Goal: Task Accomplishment & Management: Manage account settings

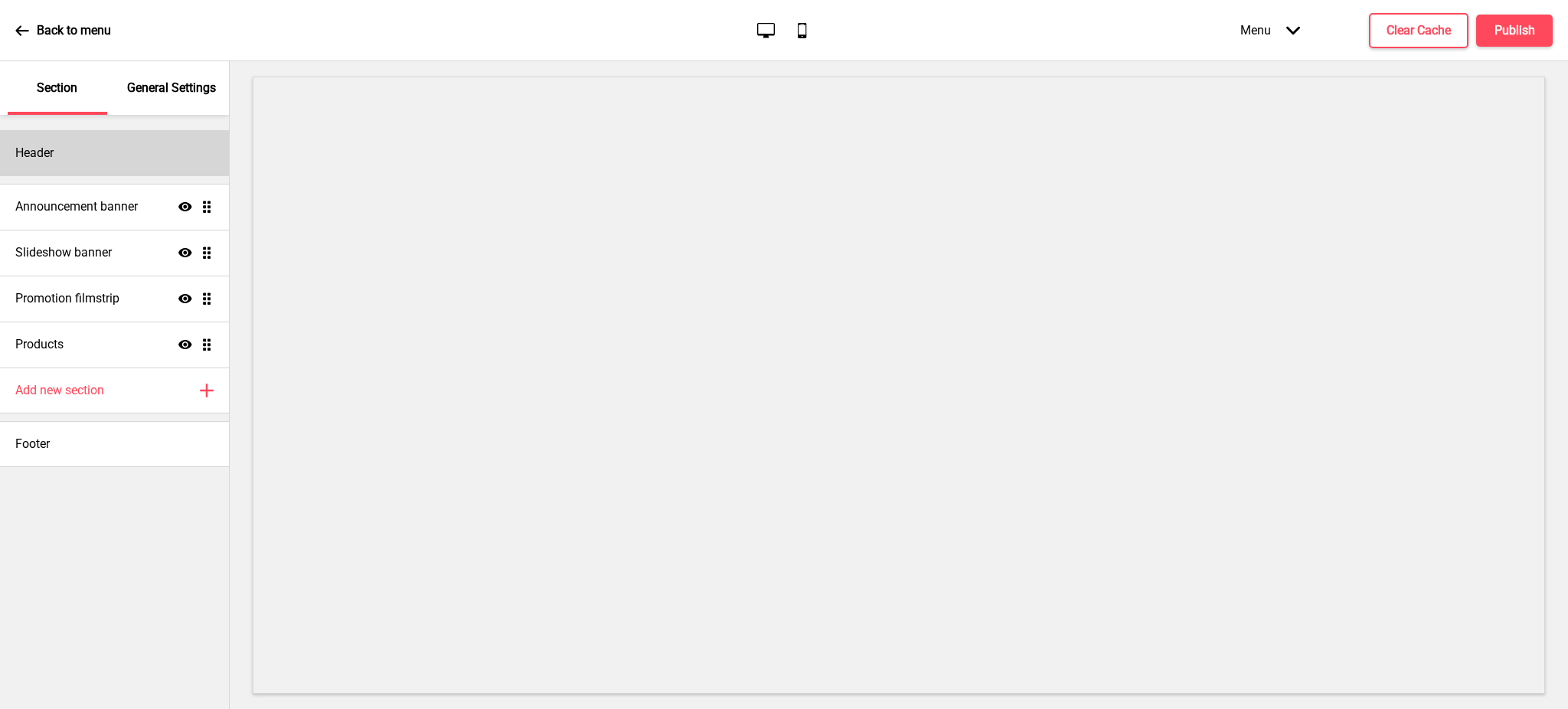
click at [84, 156] on div "Header" at bounding box center [114, 153] width 229 height 46
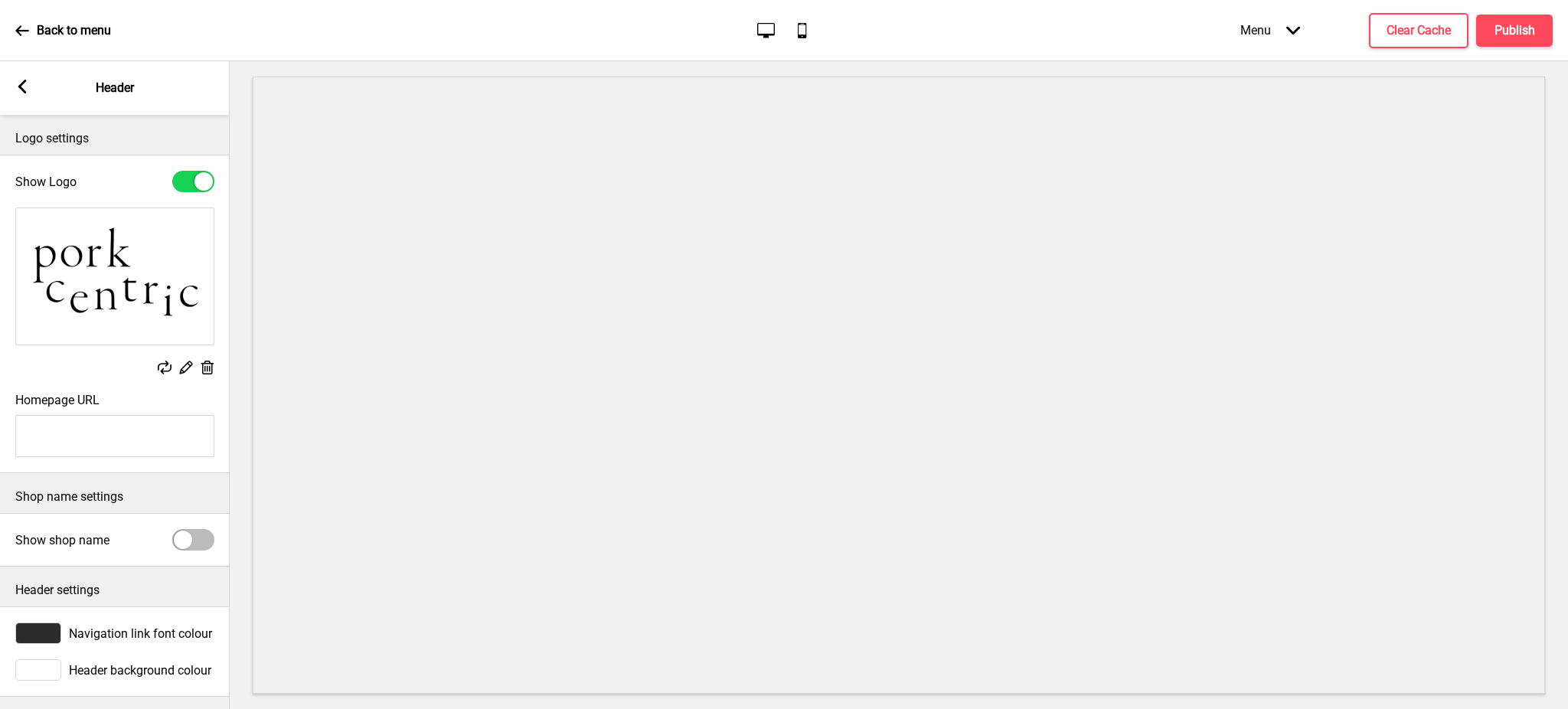
click at [28, 86] on rect at bounding box center [23, 86] width 14 height 14
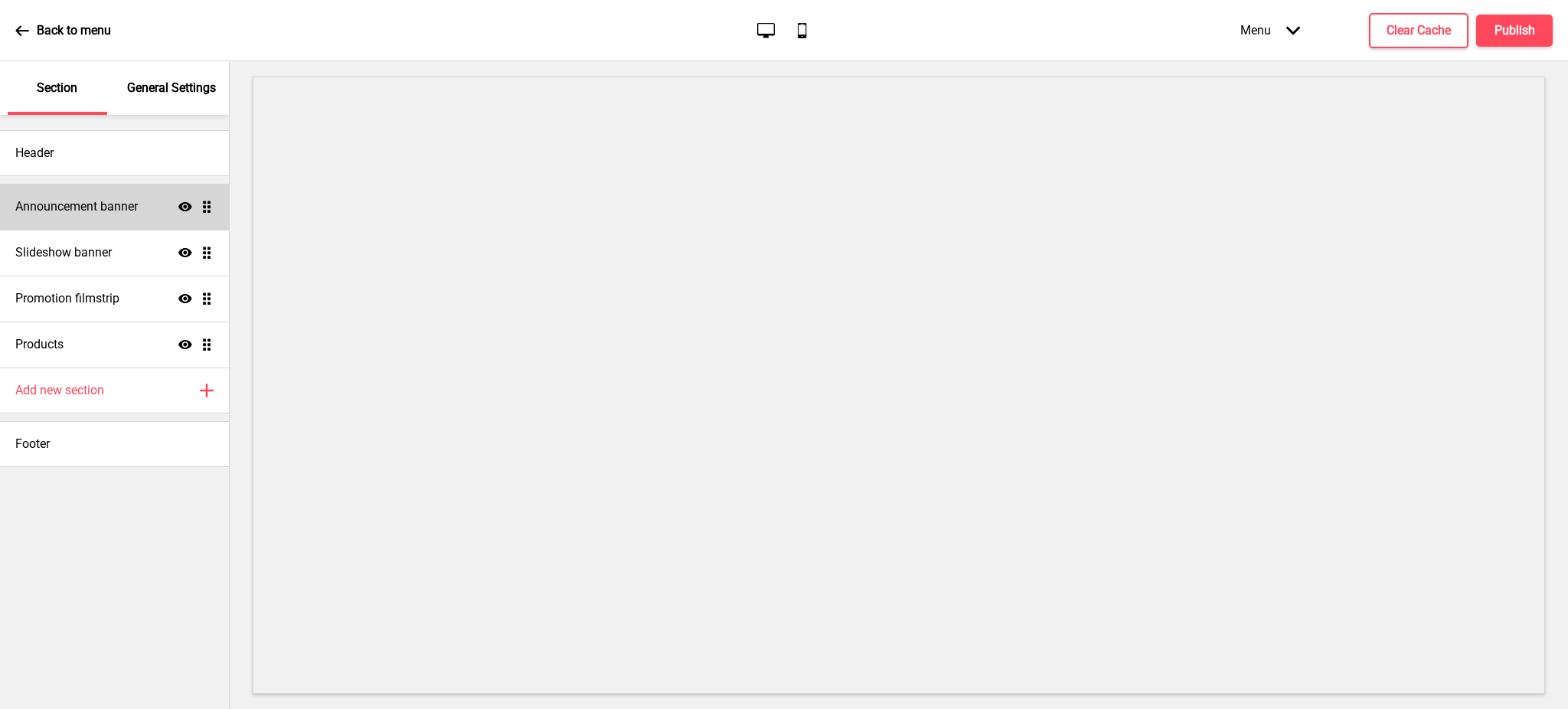
click at [114, 213] on h4 "Announcement banner" at bounding box center [77, 206] width 122 height 17
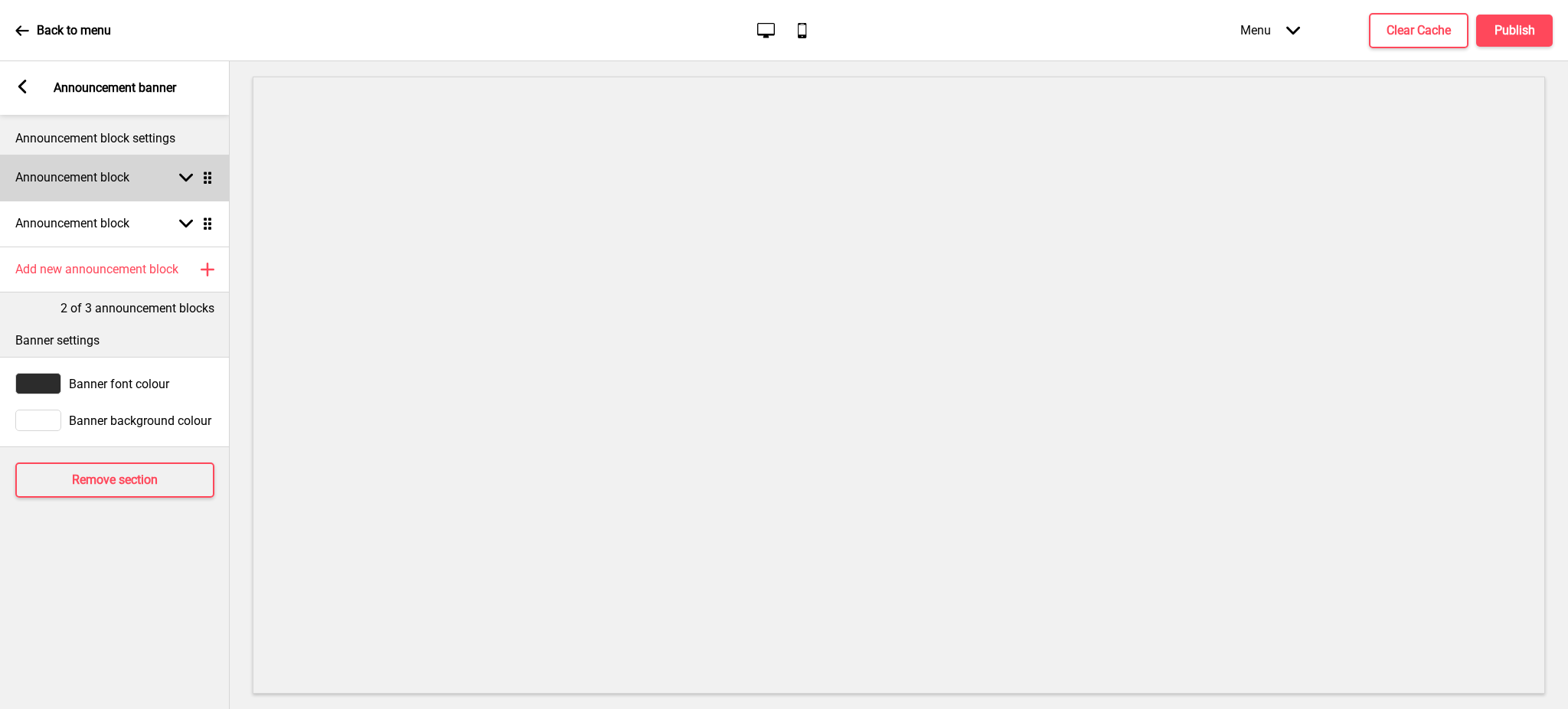
click at [184, 171] on rect at bounding box center [186, 178] width 14 height 14
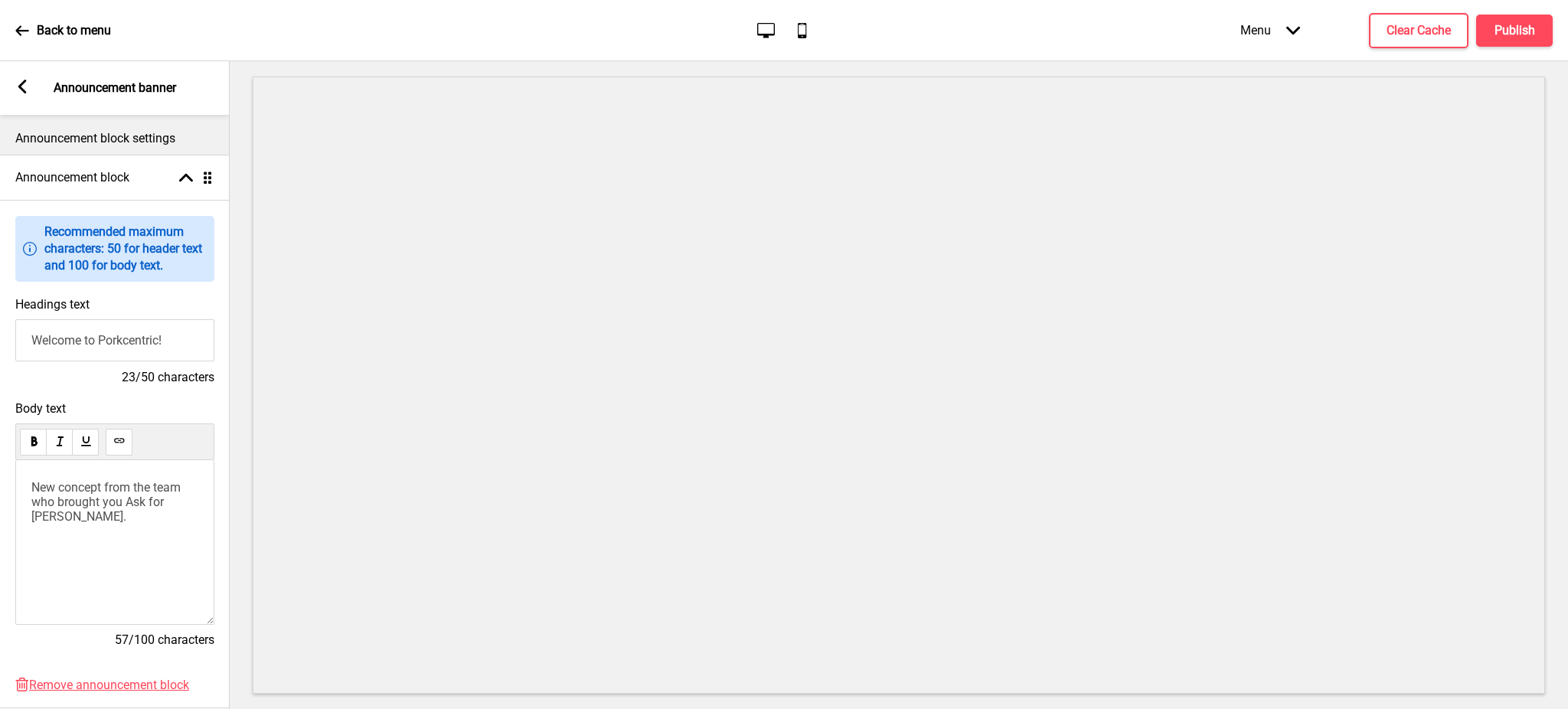
click at [101, 341] on input "Welcome to Porkcentric!" at bounding box center [115, 341] width 199 height 42
click at [27, 31] on icon at bounding box center [22, 30] width 13 height 10
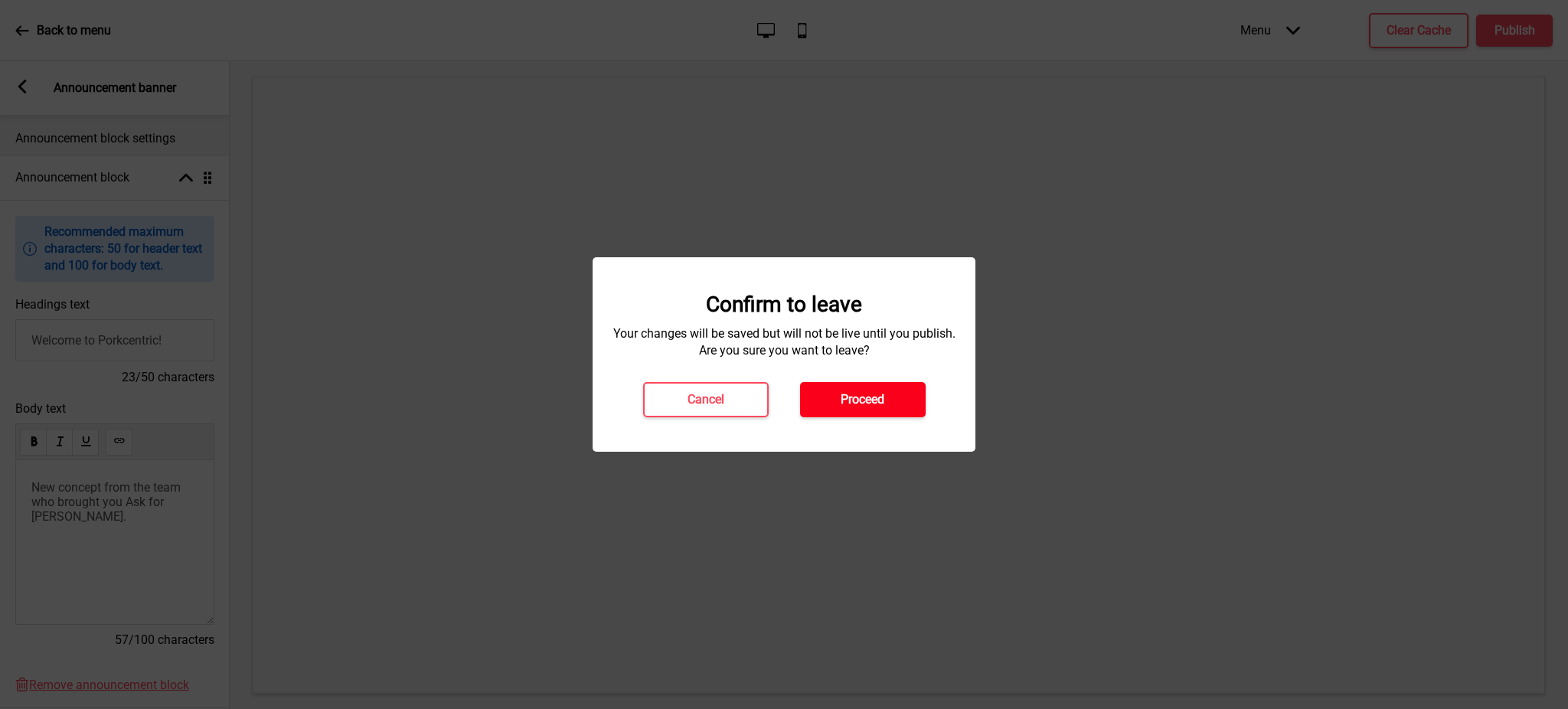
click at [870, 406] on h4 "Proceed" at bounding box center [862, 399] width 44 height 17
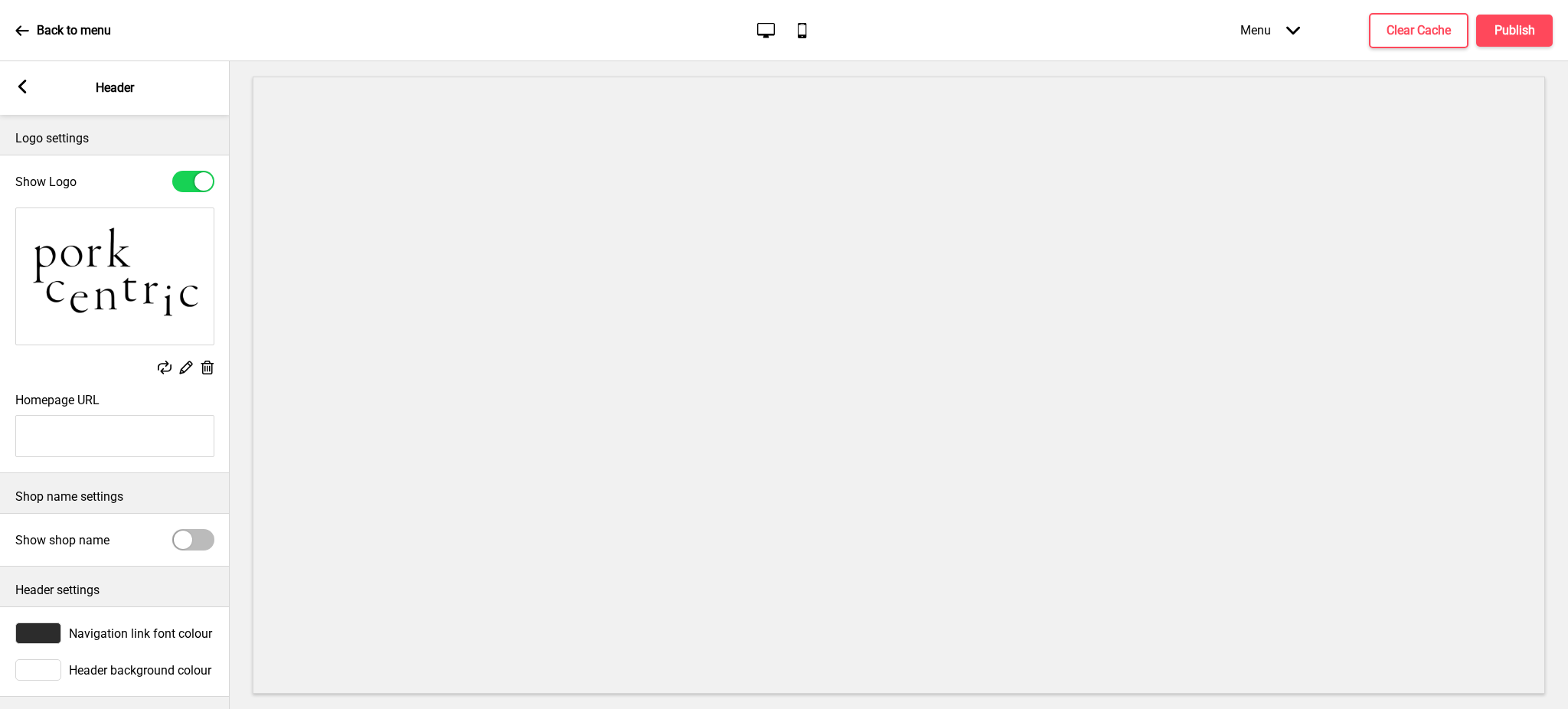
click at [209, 371] on icon at bounding box center [208, 368] width 13 height 14
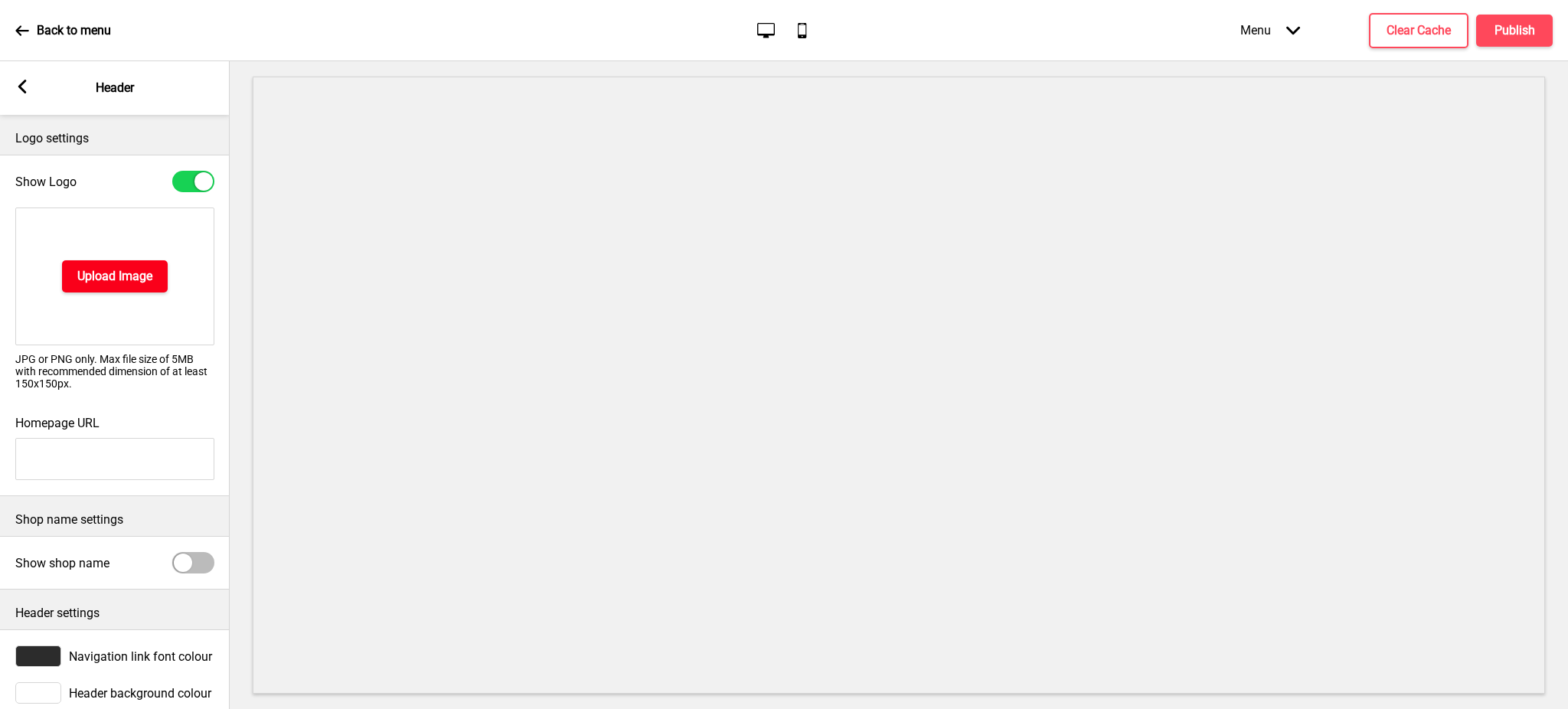
click at [128, 281] on h4 "Upload Image" at bounding box center [115, 276] width 75 height 17
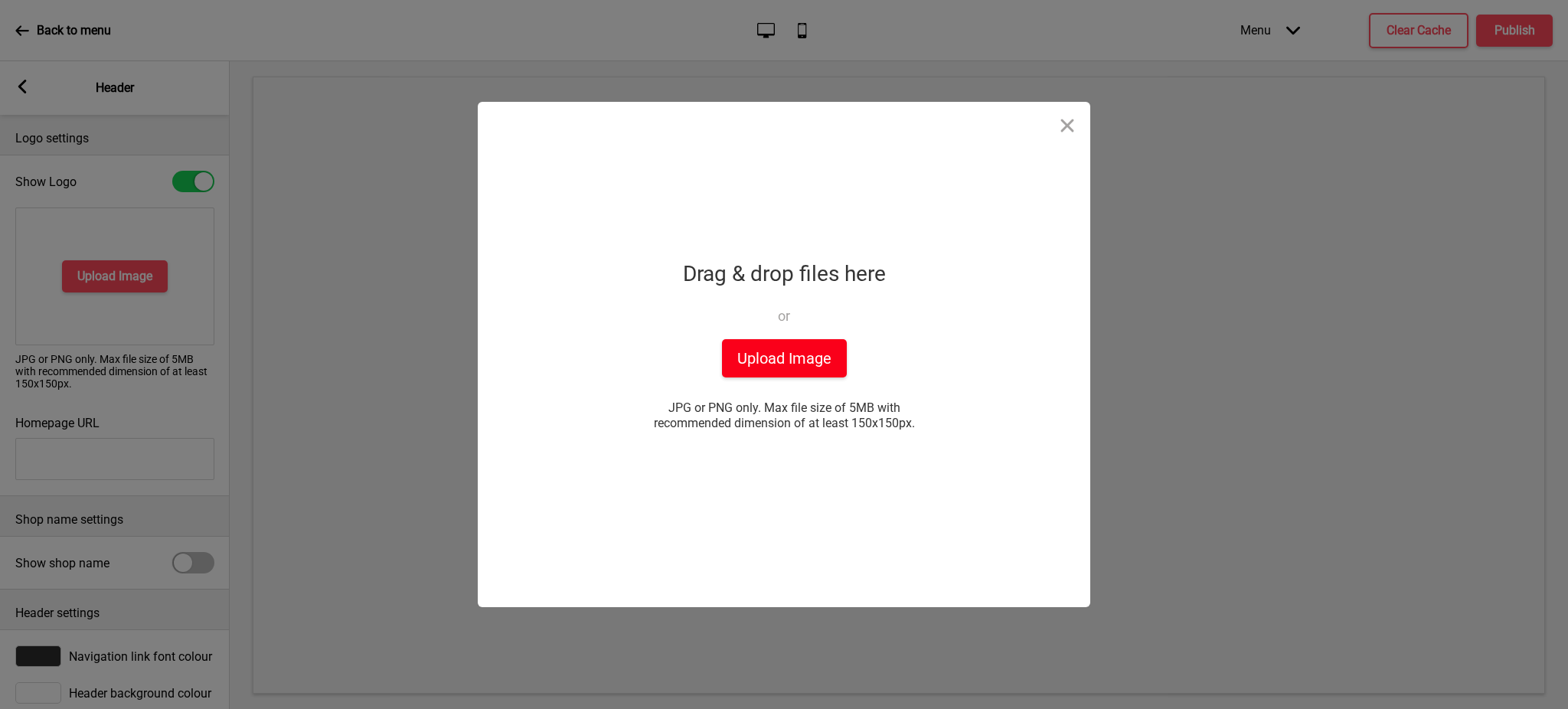
click at [778, 353] on button "Upload Image" at bounding box center [784, 359] width 125 height 38
click at [792, 361] on button "Upload Image" at bounding box center [784, 359] width 125 height 38
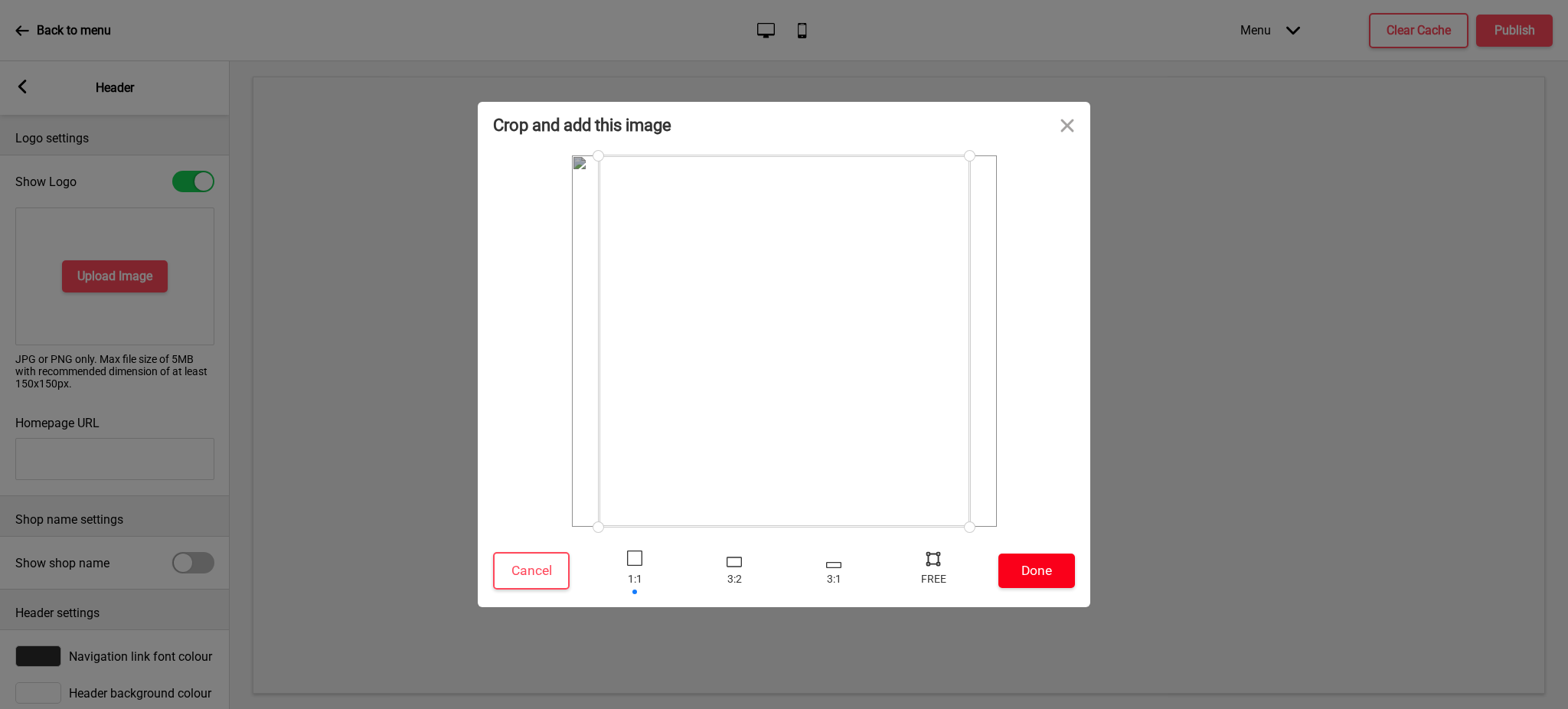
click at [1038, 575] on button "Done" at bounding box center [1037, 570] width 77 height 34
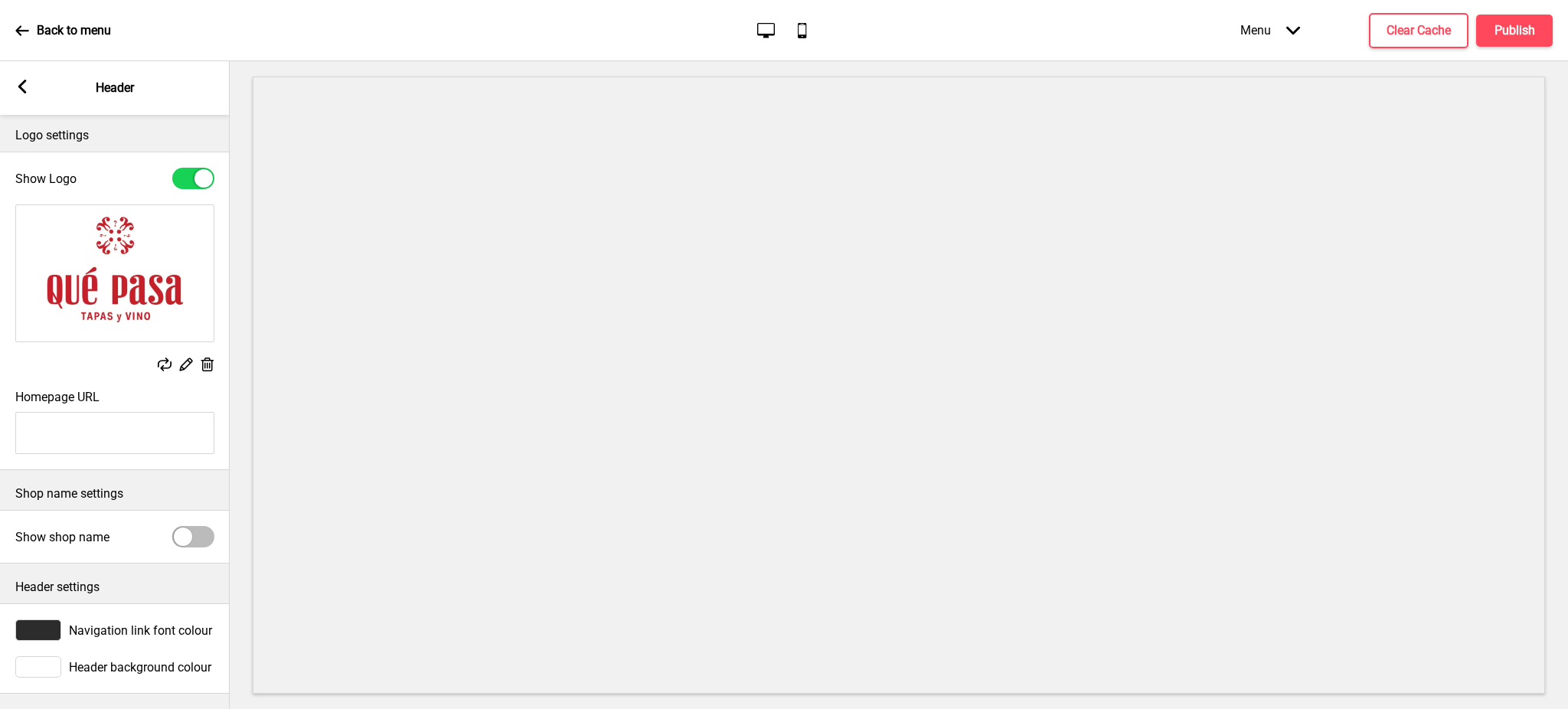
scroll to position [20, 0]
click at [22, 86] on icon at bounding box center [23, 86] width 9 height 14
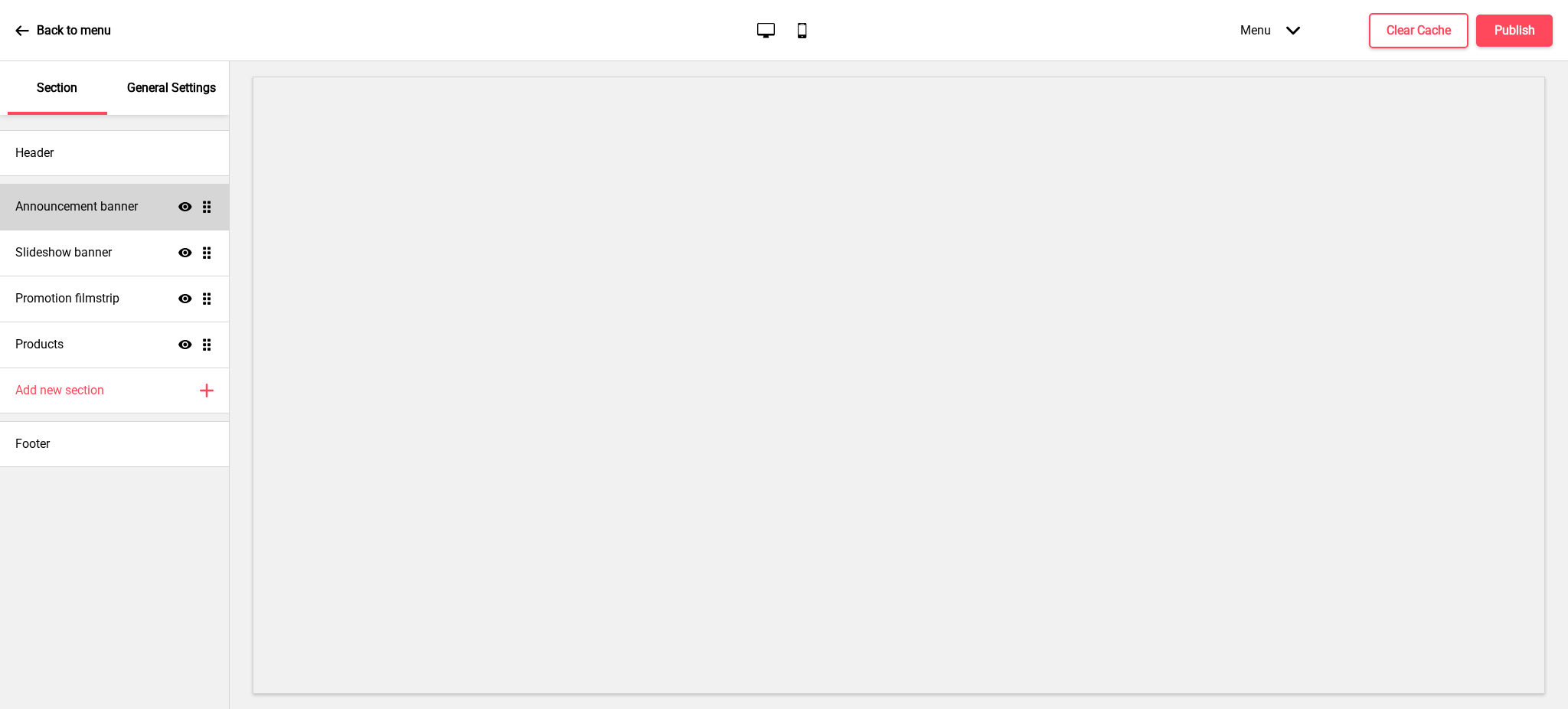
click at [122, 209] on h4 "Announcement banner" at bounding box center [77, 206] width 122 height 17
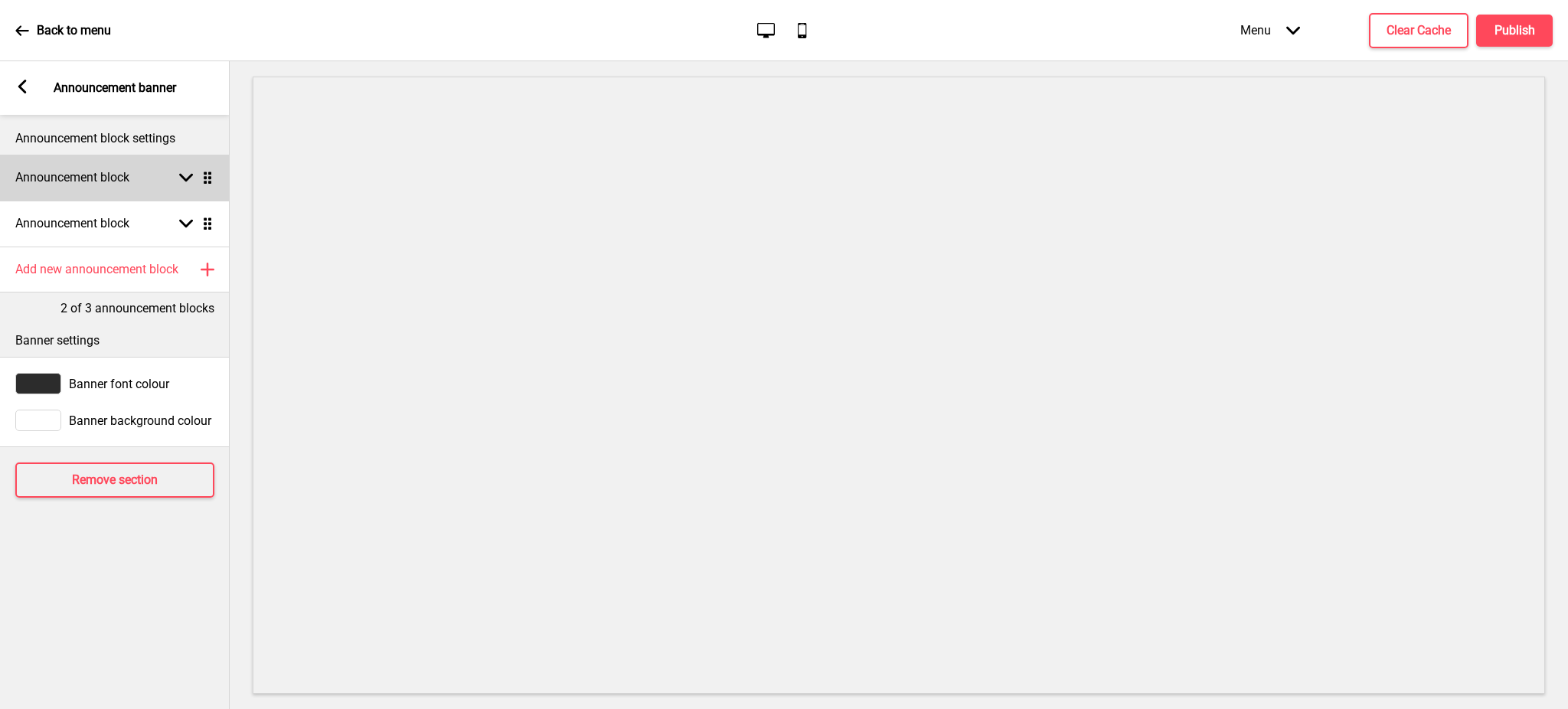
click at [177, 176] on div "Arrow down Drag" at bounding box center [193, 178] width 43 height 14
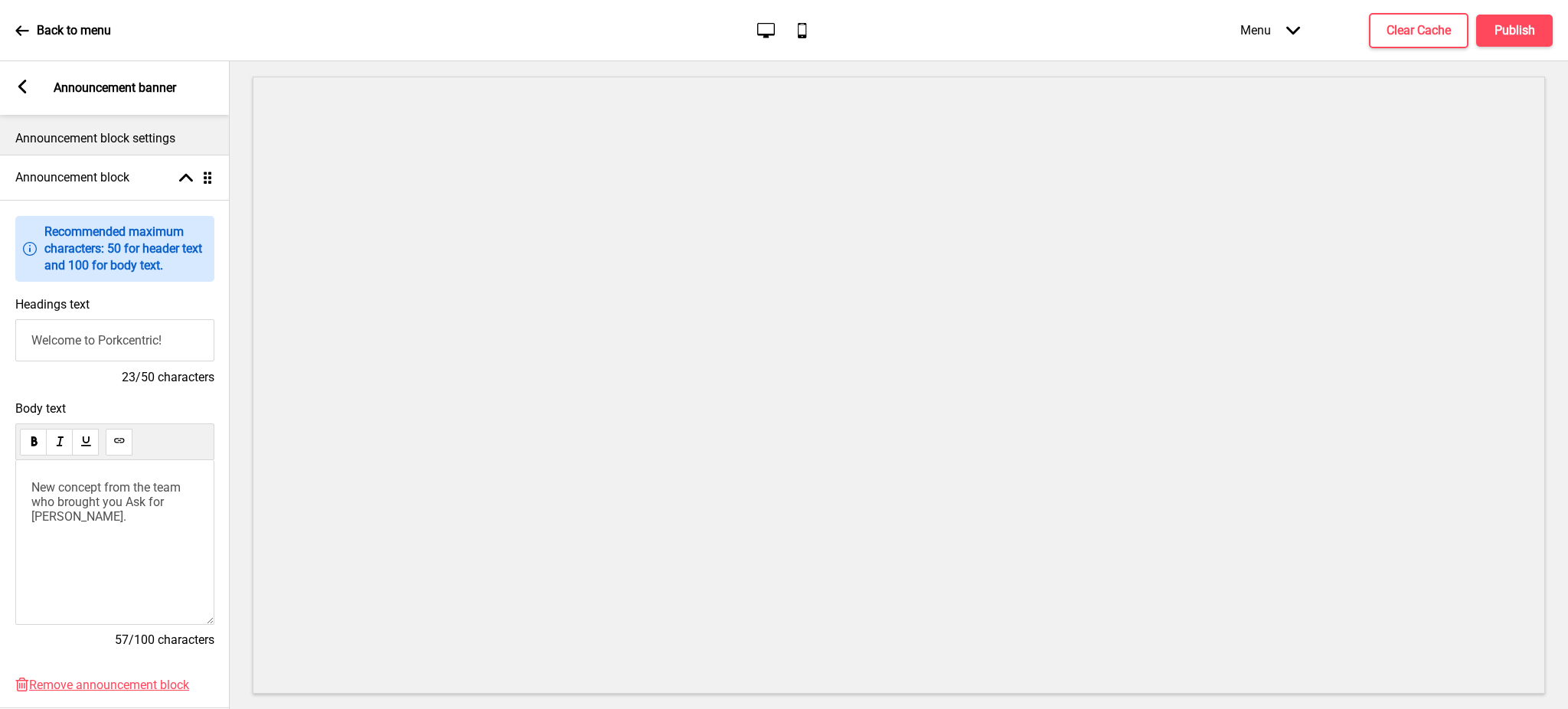
scroll to position [0, 1]
drag, startPoint x: 99, startPoint y: 347, endPoint x: 216, endPoint y: 350, distance: 117.0
click at [216, 350] on div "Headings text Welcome to Porkcentric! 23/50 characters" at bounding box center [113, 341] width 229 height 104
drag, startPoint x: 99, startPoint y: 339, endPoint x: 189, endPoint y: 341, distance: 90.0
click at [189, 341] on input "Welcome to Que Pasa Ta" at bounding box center [114, 341] width 199 height 42
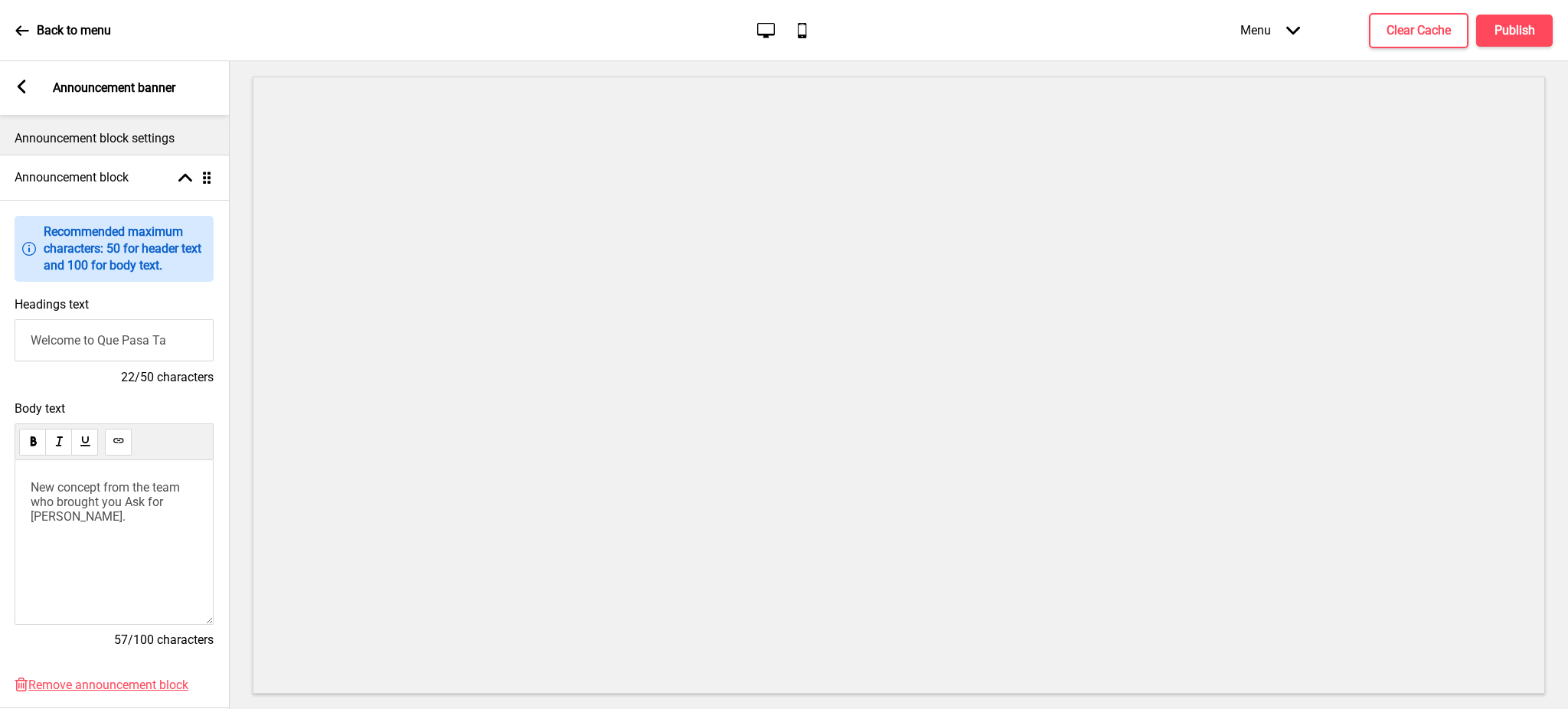
paste input "qué pasa TAPAS y VINO"
click at [76, 341] on input "Welcome to qué pasa TAPAS y VINO" at bounding box center [114, 341] width 199 height 42
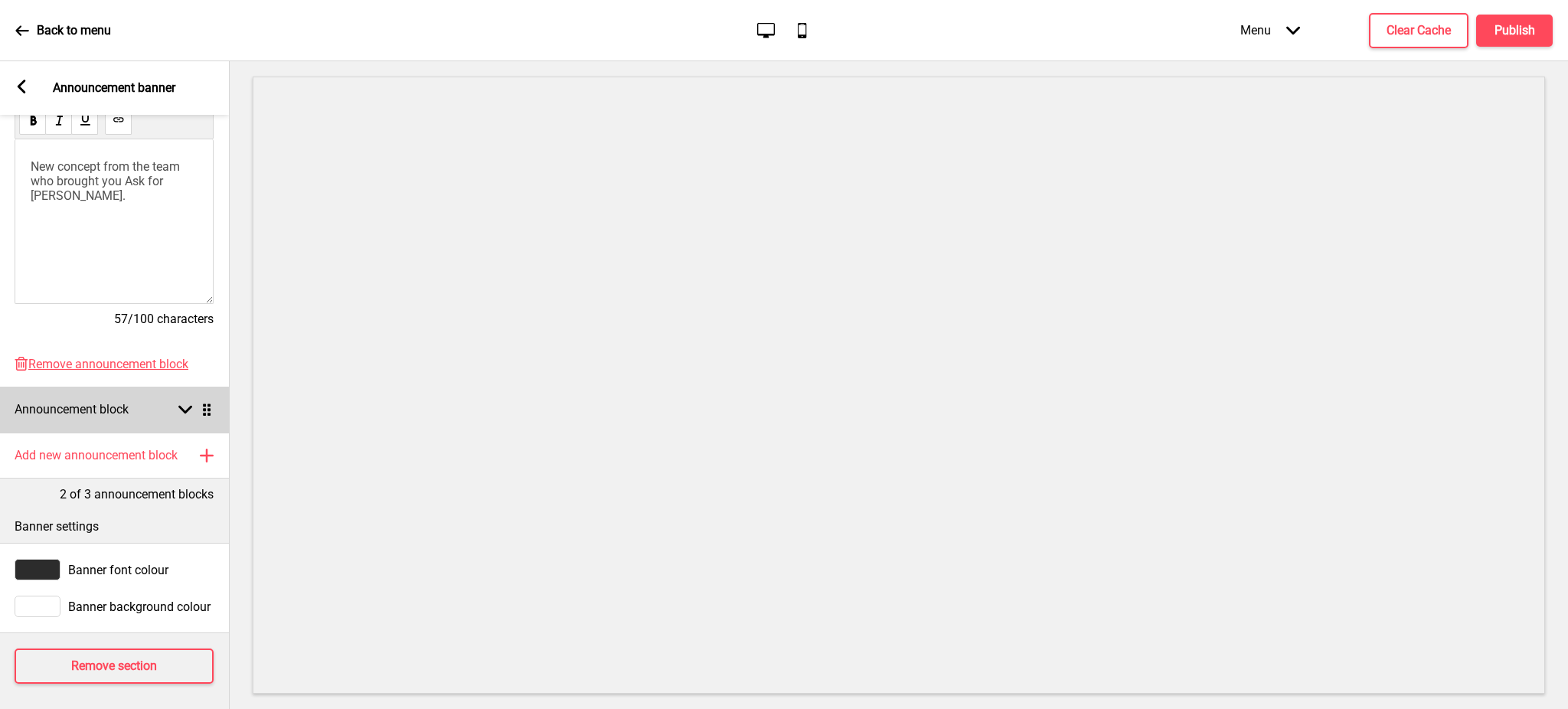
scroll to position [341, 0]
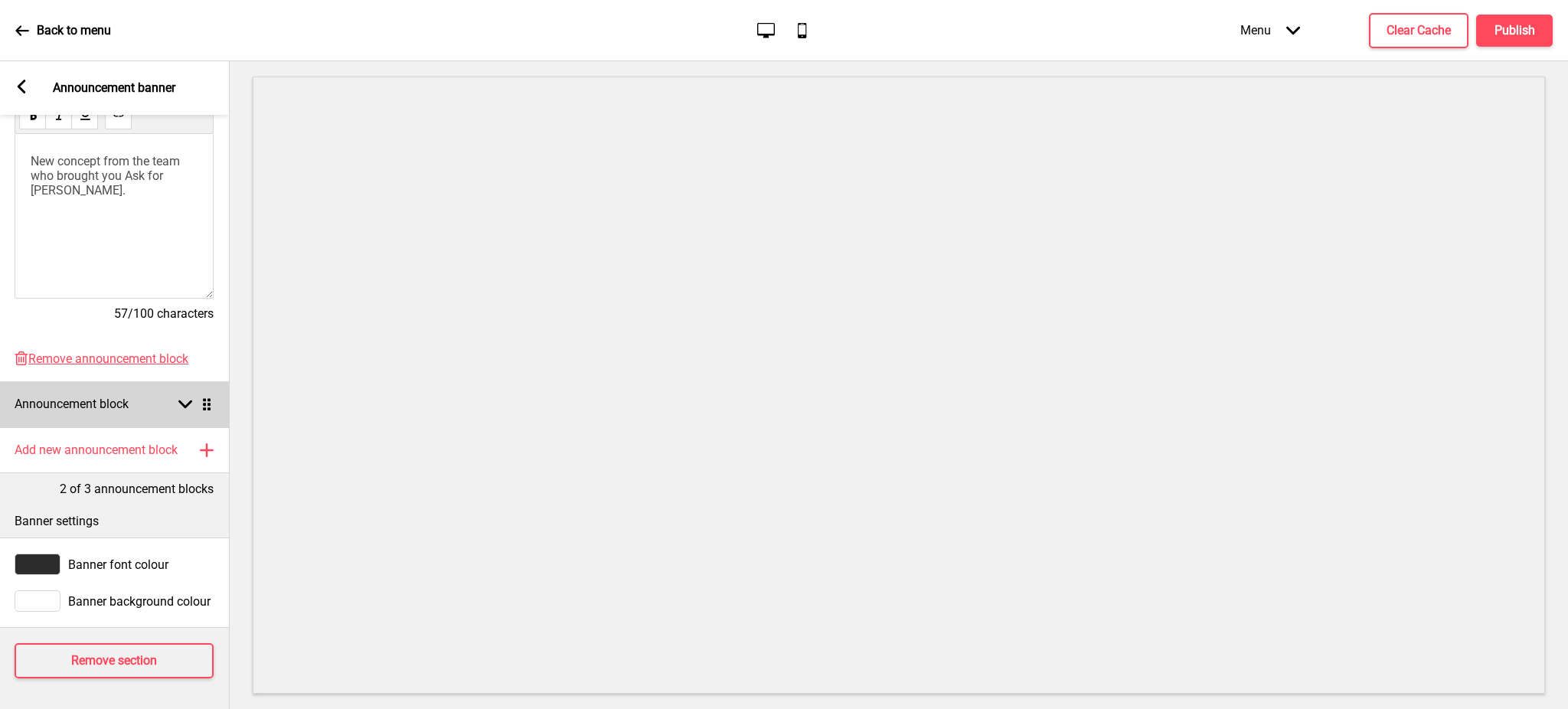
type input "Welcome to Qué pasa TAPAS y VINO"
click at [178, 397] on rect at bounding box center [185, 404] width 14 height 14
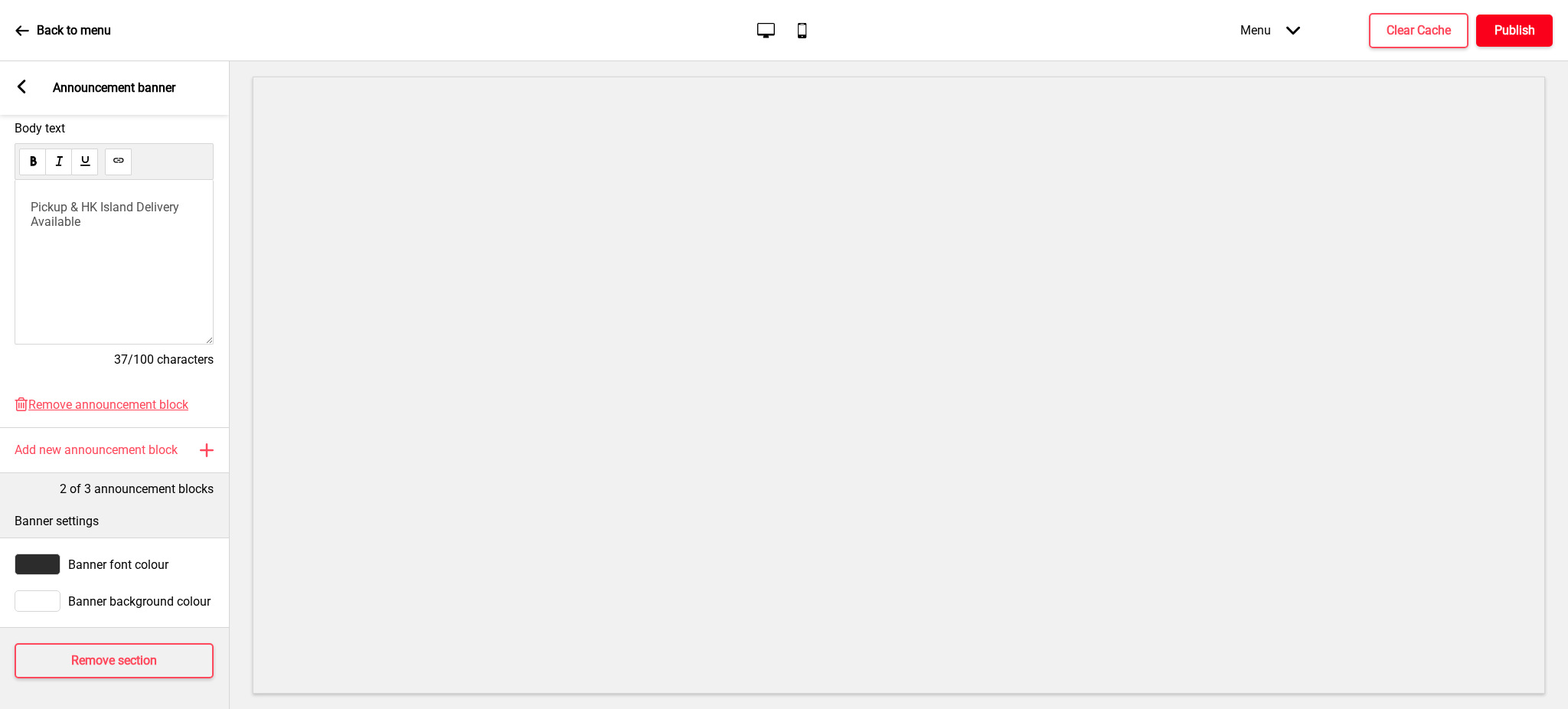
click at [1505, 38] on h4 "Publish" at bounding box center [1514, 30] width 40 height 17
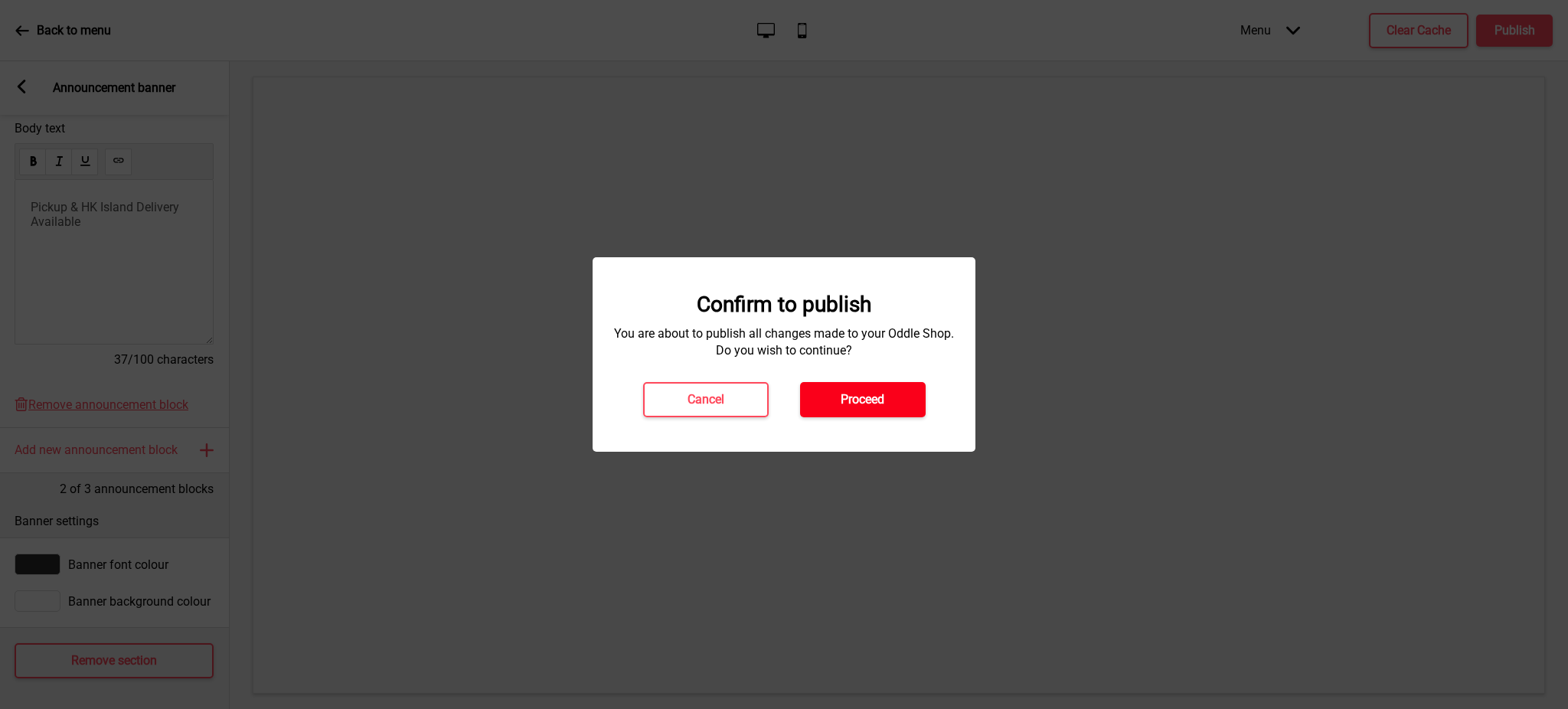
click at [853, 396] on h4 "Proceed" at bounding box center [862, 399] width 44 height 17
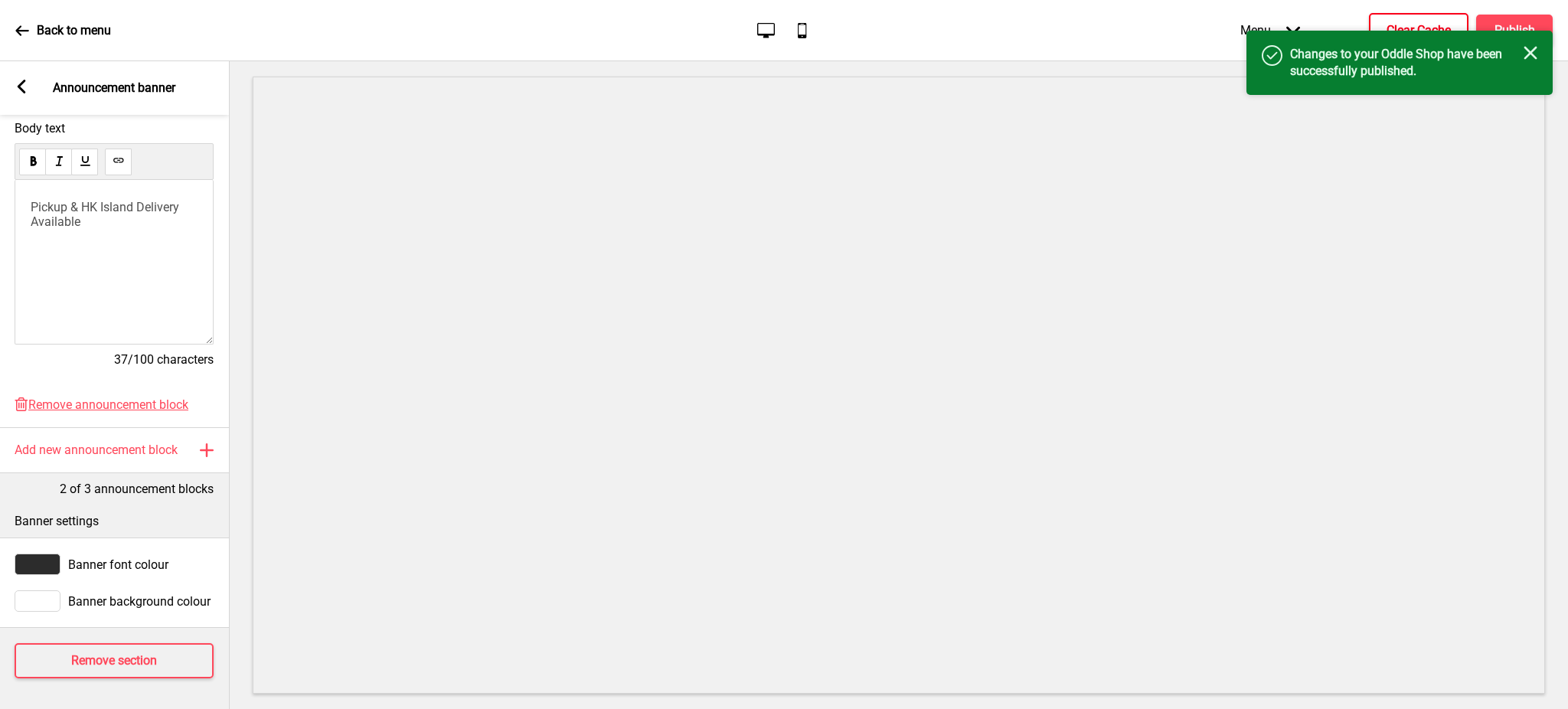
click at [1429, 18] on button "Clear Cache" at bounding box center [1419, 31] width 99 height 35
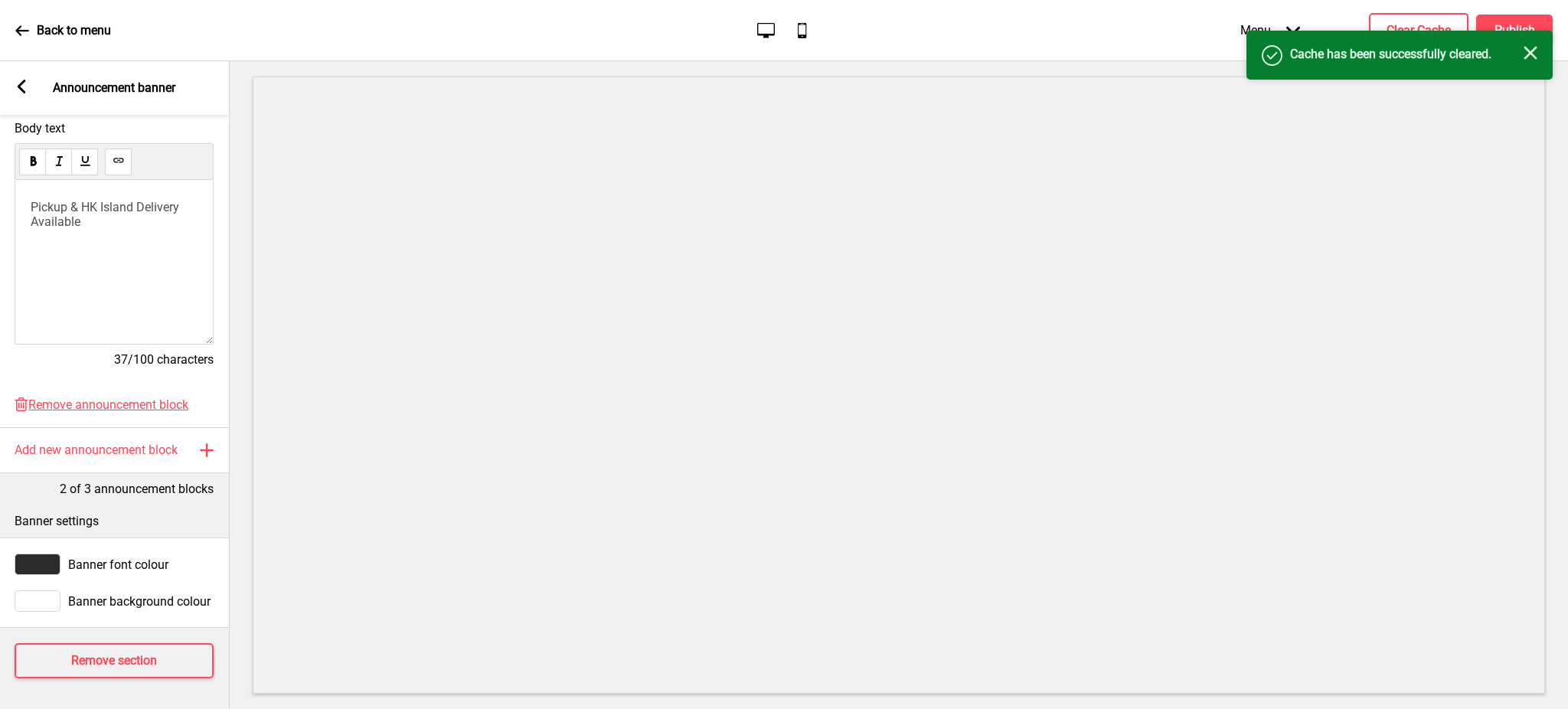
click at [25, 86] on rect at bounding box center [22, 86] width 14 height 14
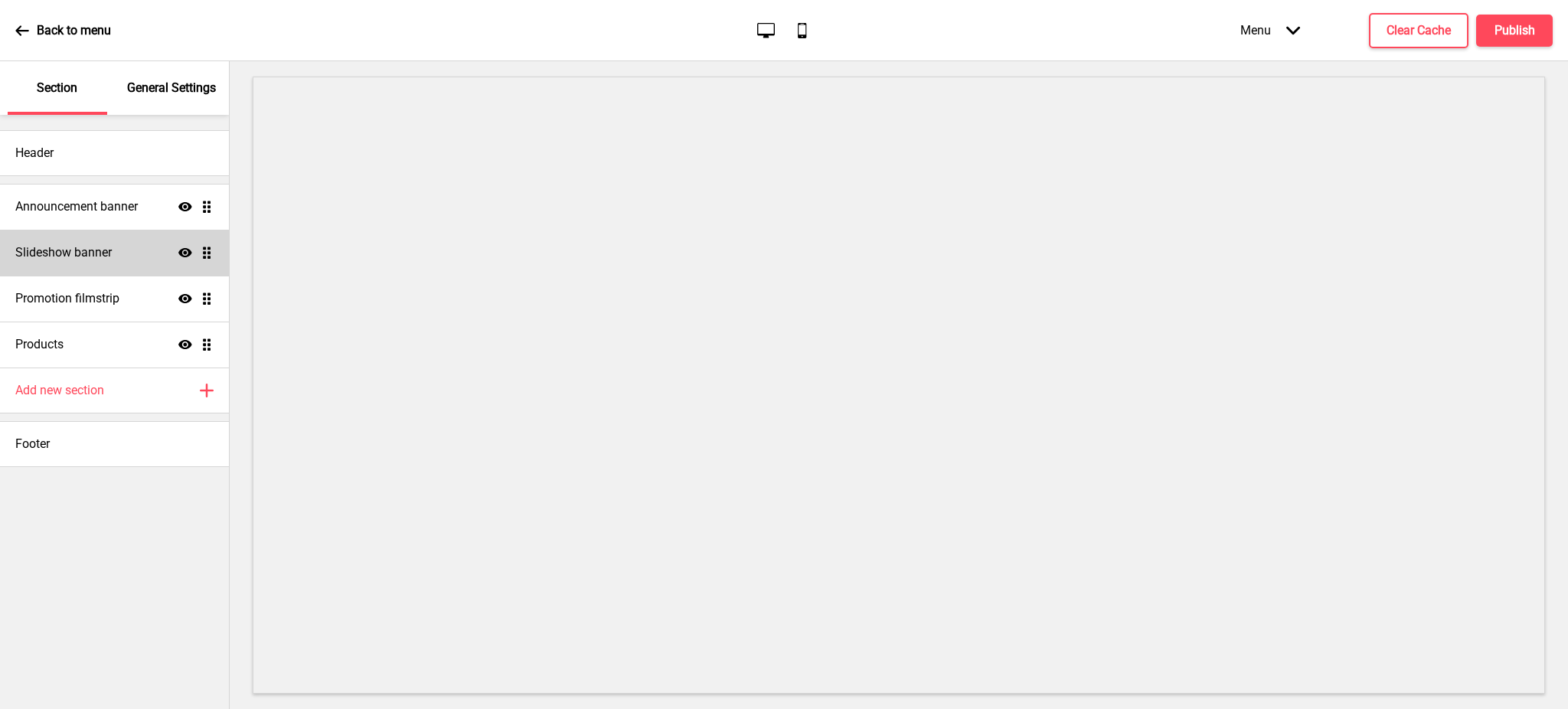
click at [162, 254] on div "Slideshow banner Show Drag" at bounding box center [114, 252] width 229 height 46
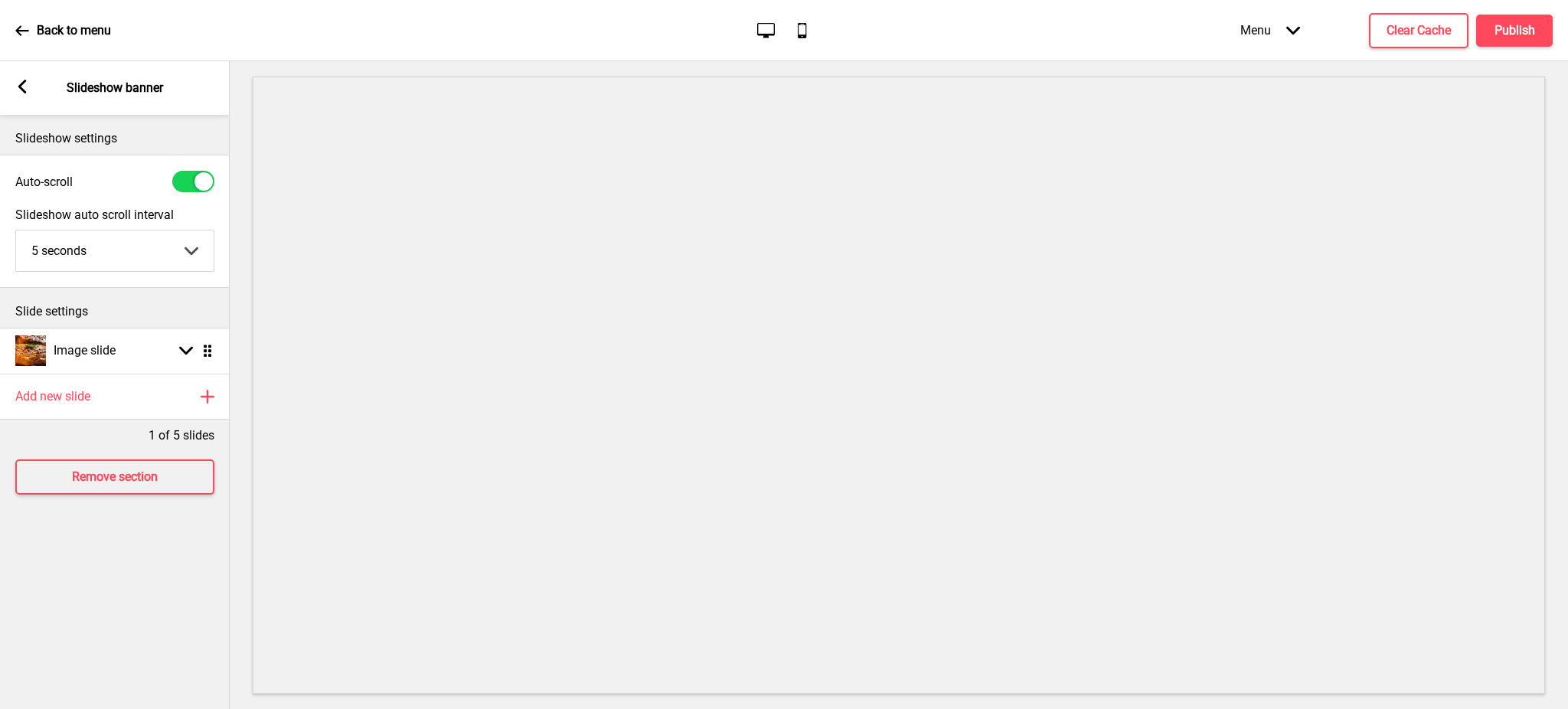
click at [28, 91] on rect at bounding box center [23, 86] width 14 height 14
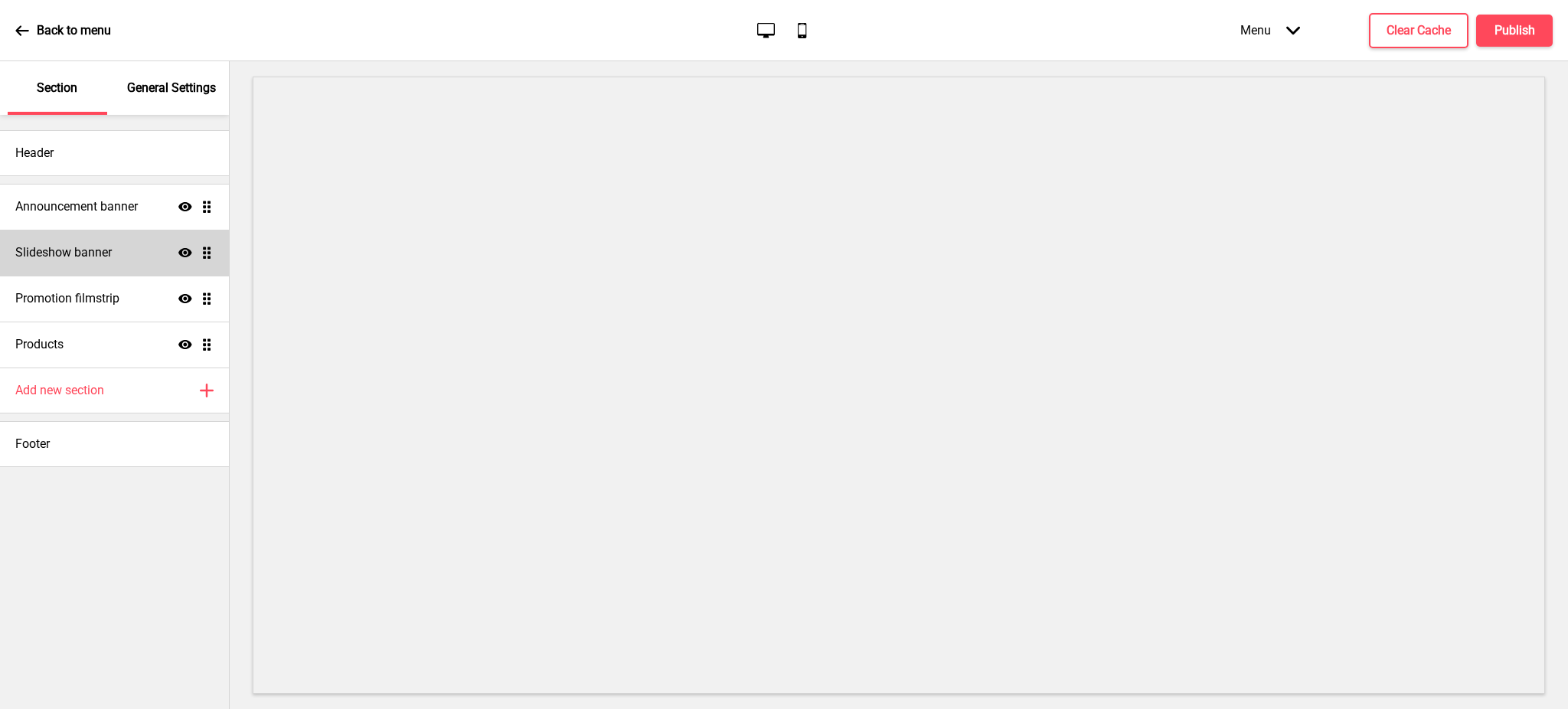
click at [184, 253] on icon at bounding box center [185, 252] width 14 height 10
click at [1513, 29] on h4 "Publish" at bounding box center [1514, 30] width 40 height 17
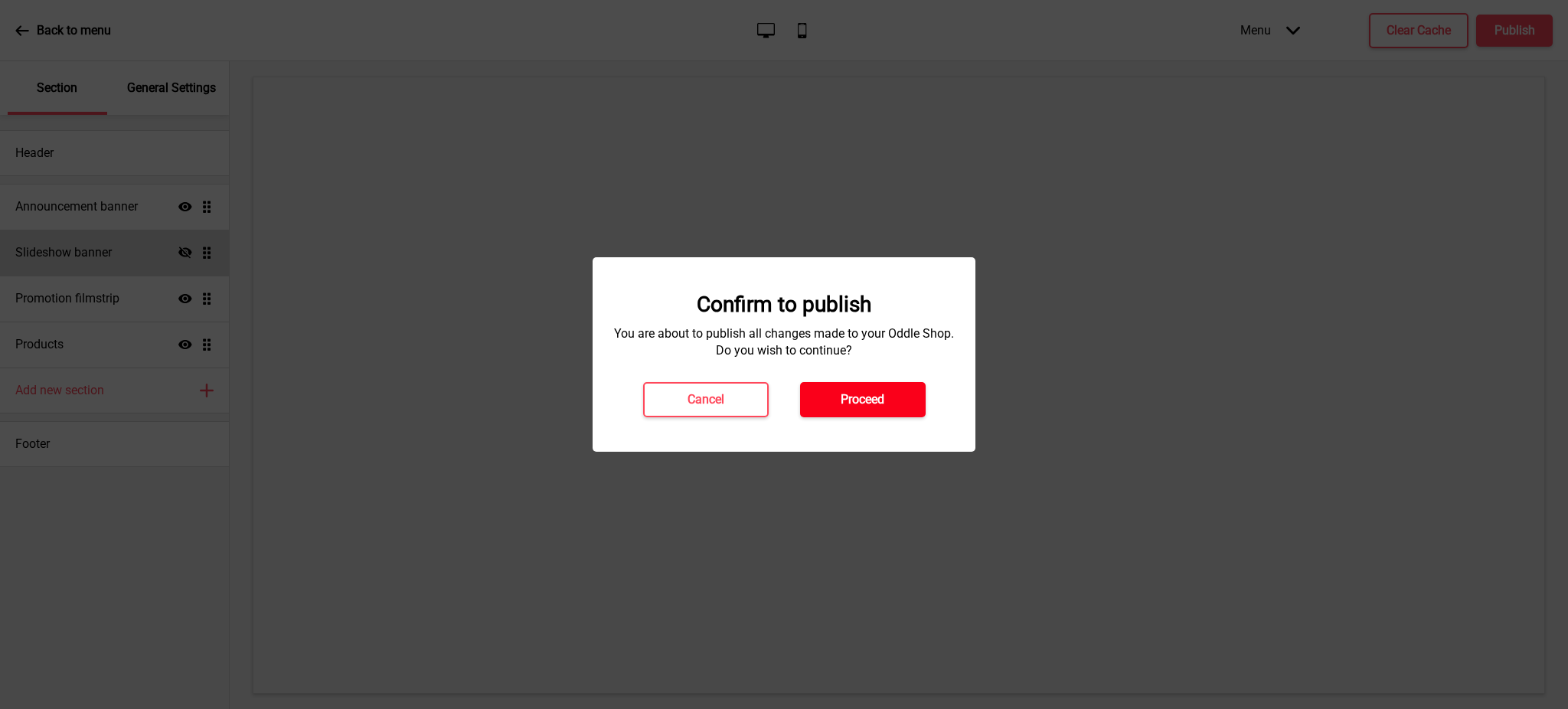
click at [874, 404] on h4 "Proceed" at bounding box center [862, 399] width 44 height 17
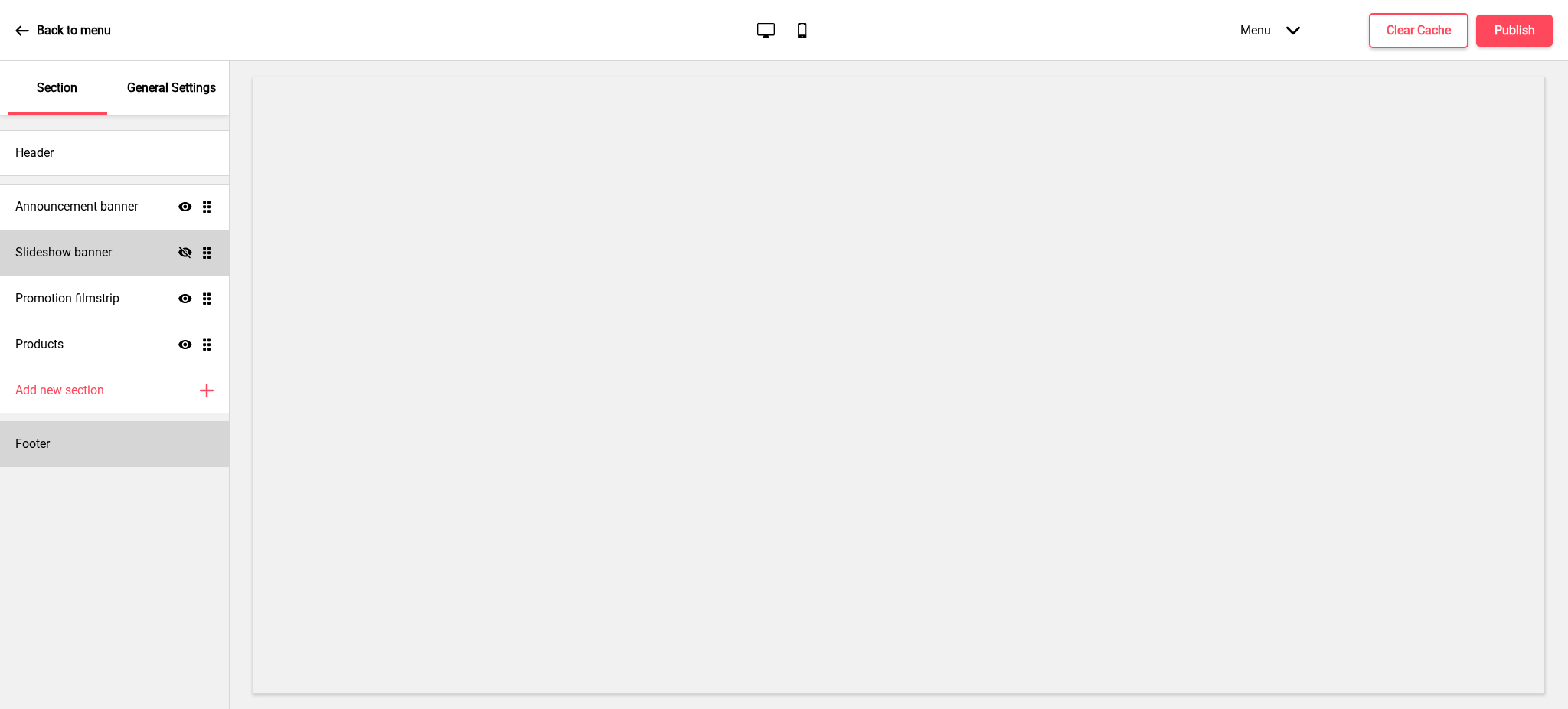
click at [92, 451] on div "Footer" at bounding box center [114, 444] width 229 height 46
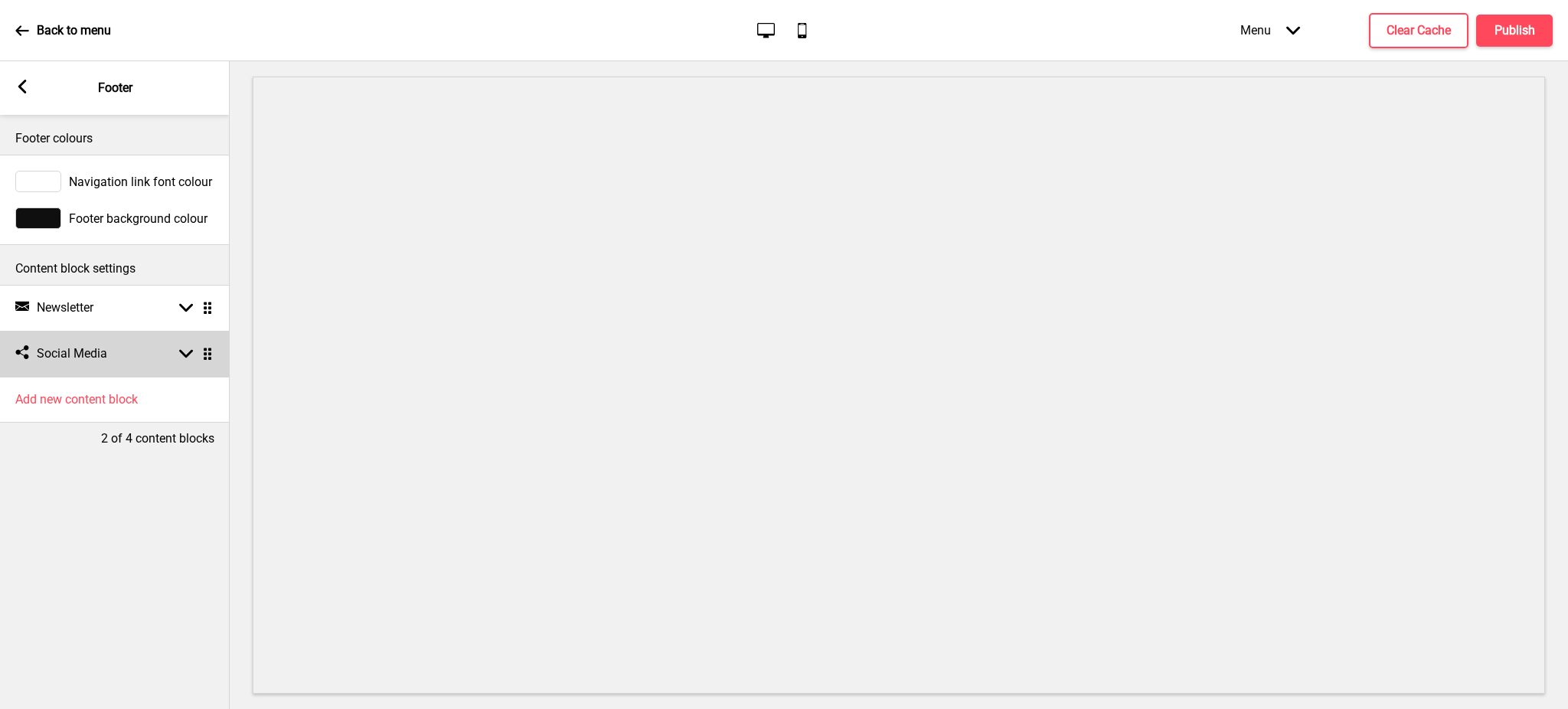
click at [184, 361] on rect at bounding box center [186, 354] width 14 height 14
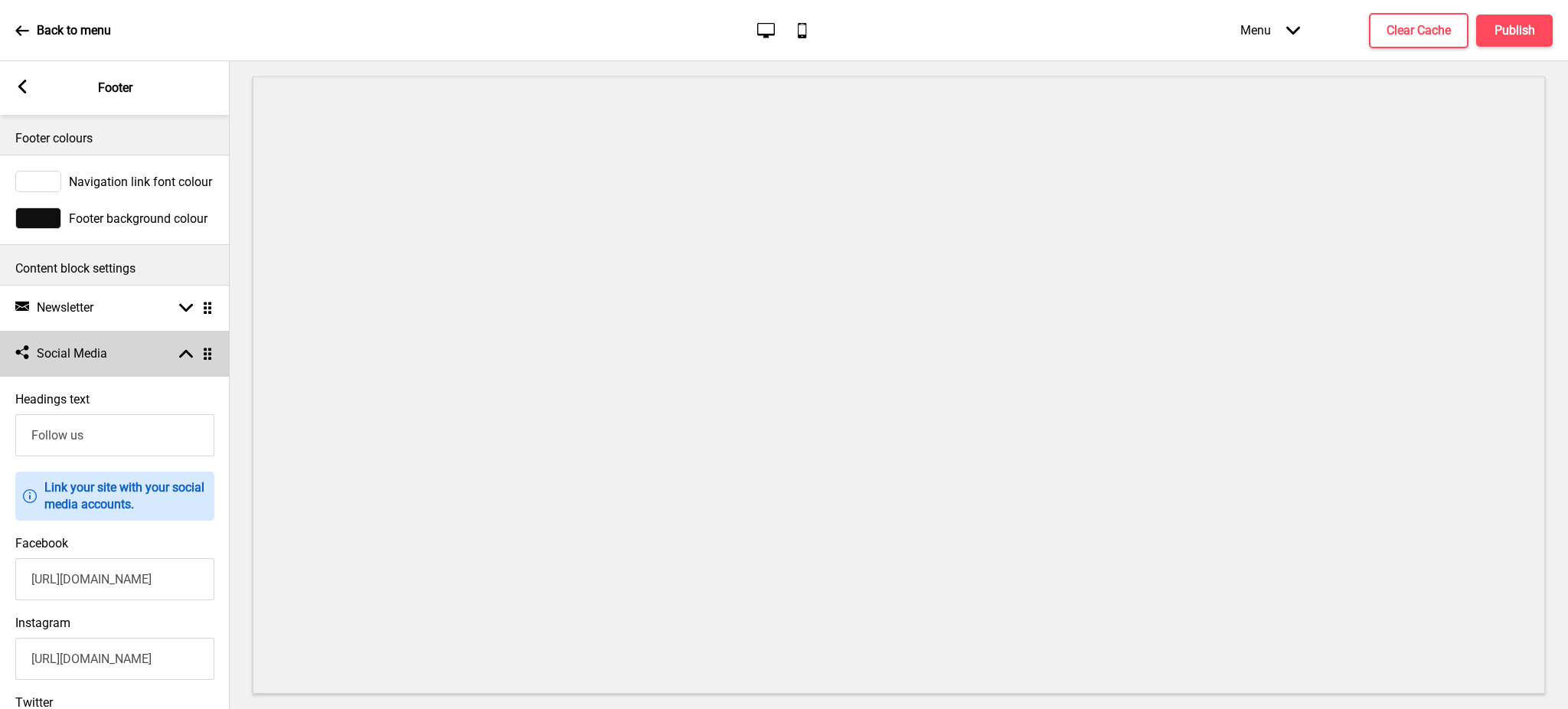
click at [184, 361] on rect at bounding box center [186, 354] width 14 height 14
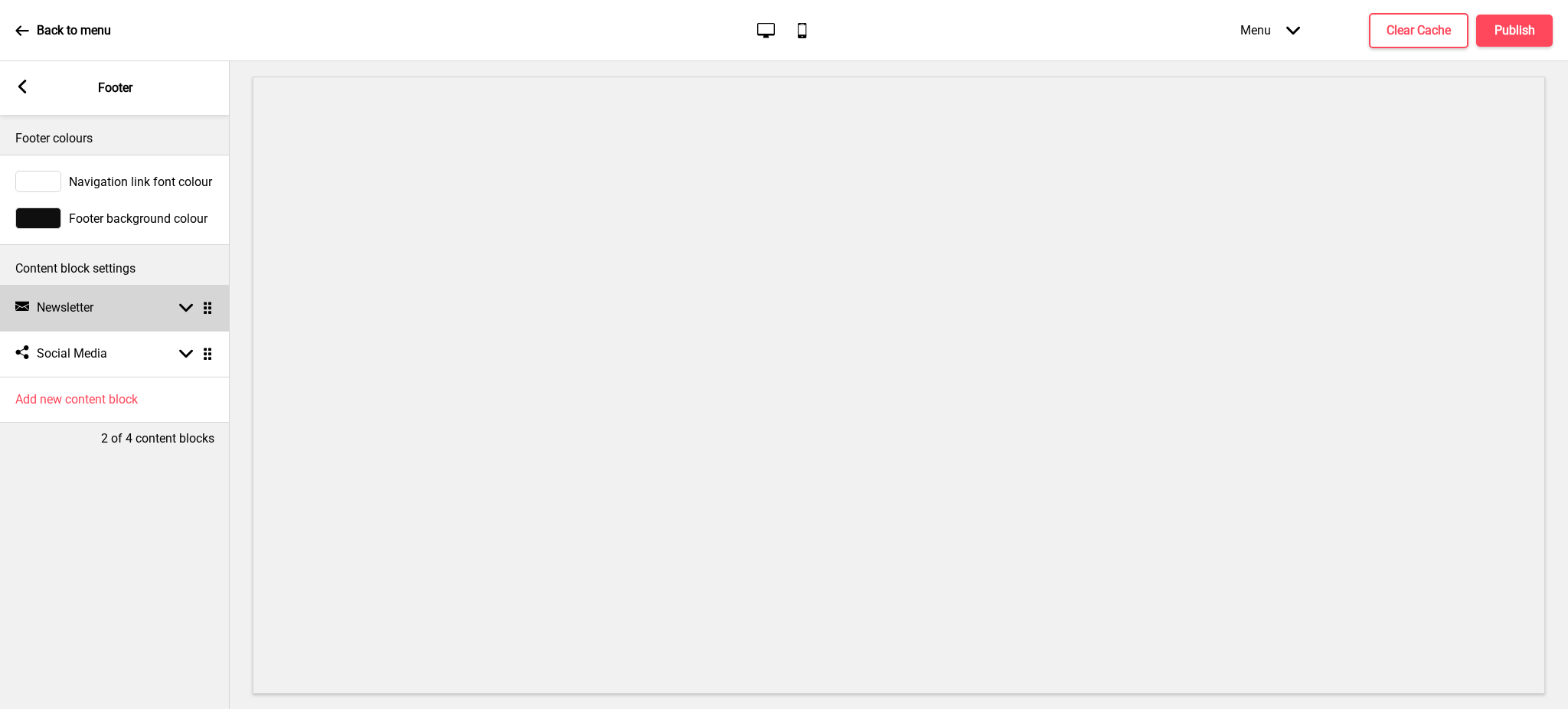
click at [187, 311] on icon at bounding box center [186, 308] width 14 height 9
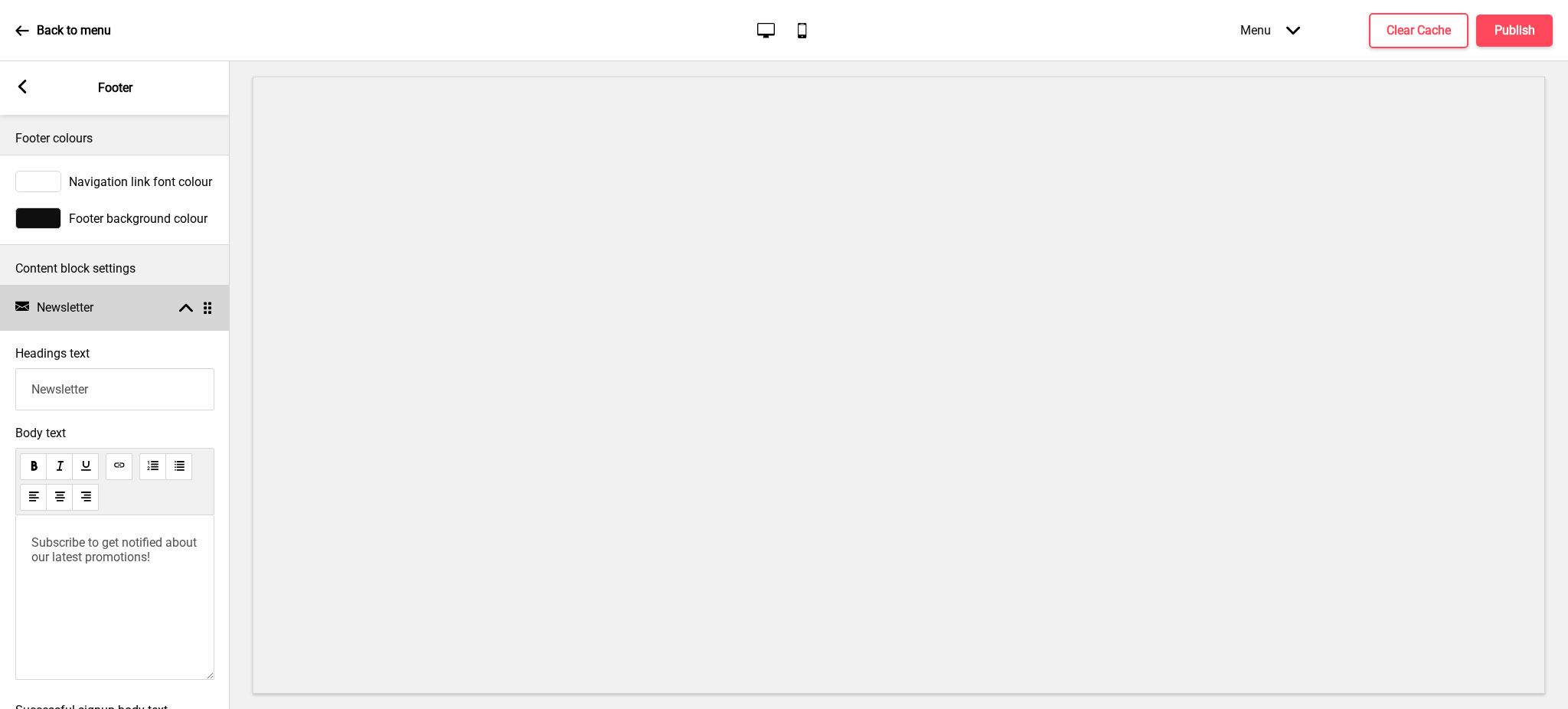
click at [187, 314] on rect at bounding box center [186, 308] width 14 height 14
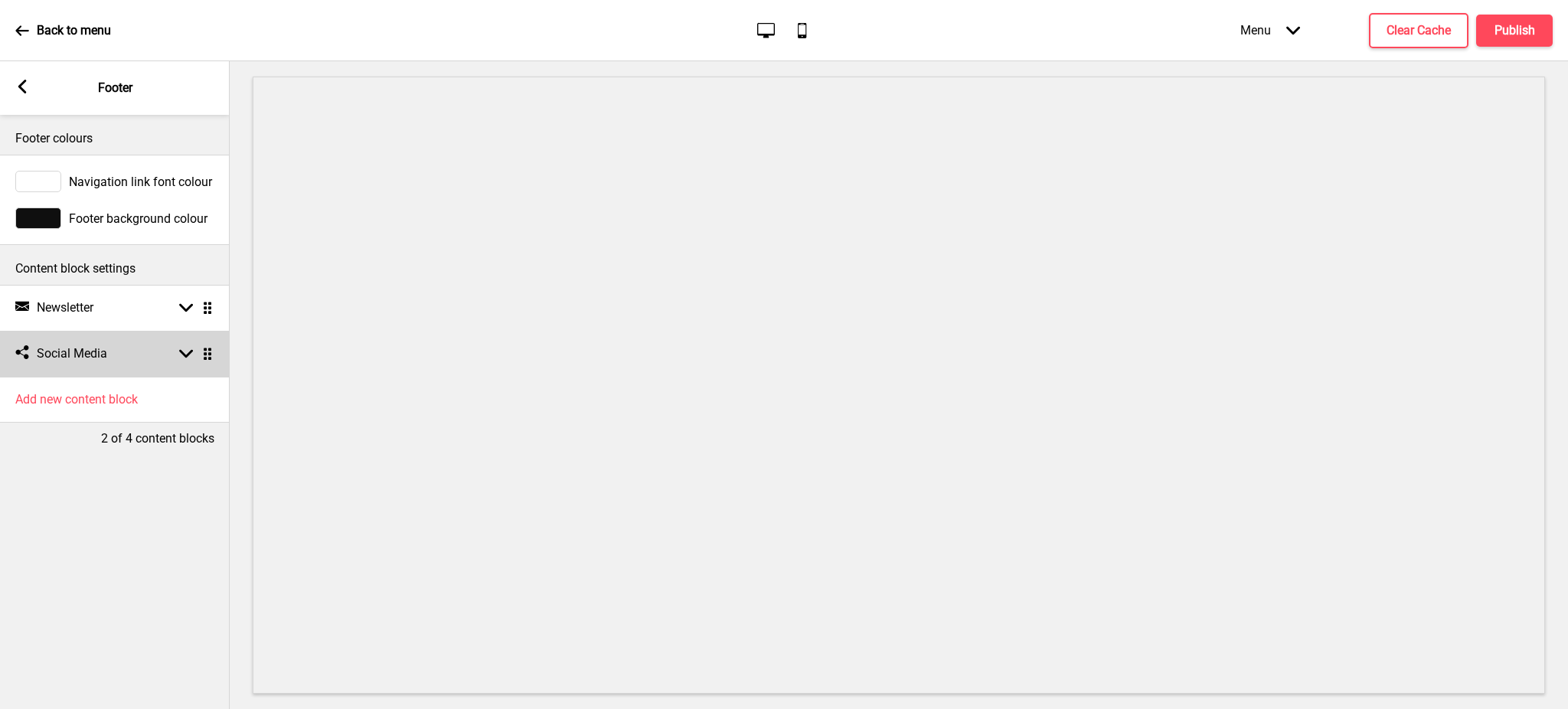
click at [181, 354] on icon at bounding box center [186, 354] width 14 height 9
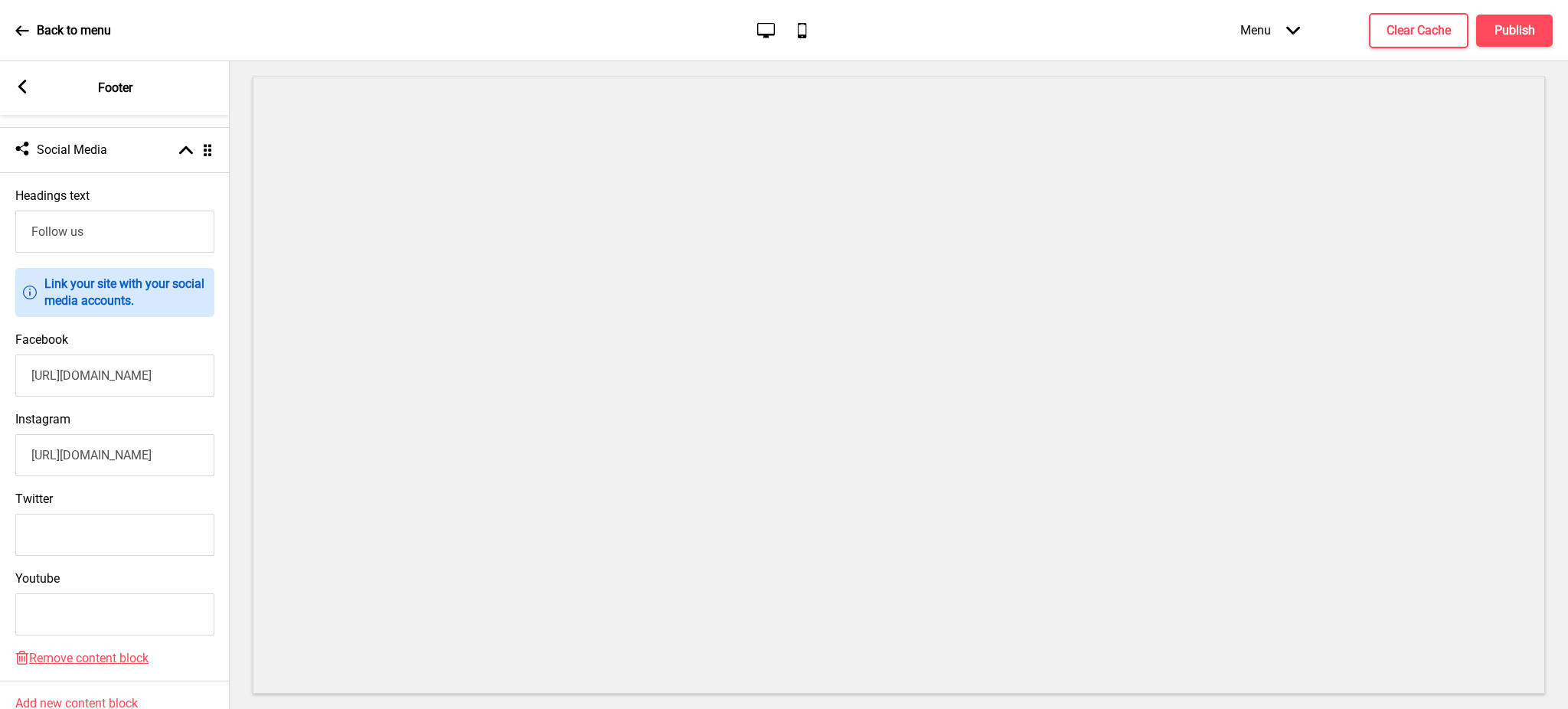
scroll to position [285, 0]
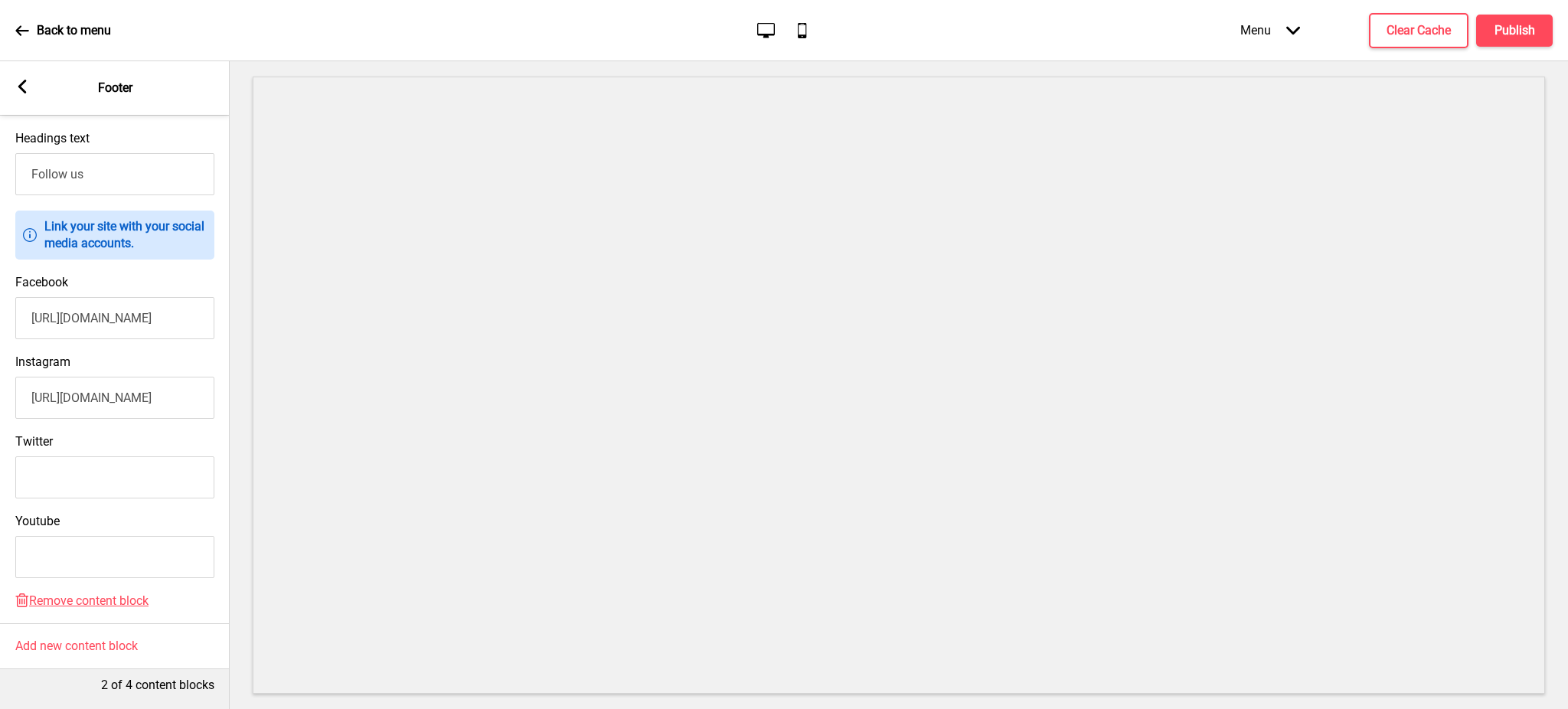
click at [20, 89] on icon at bounding box center [23, 86] width 9 height 14
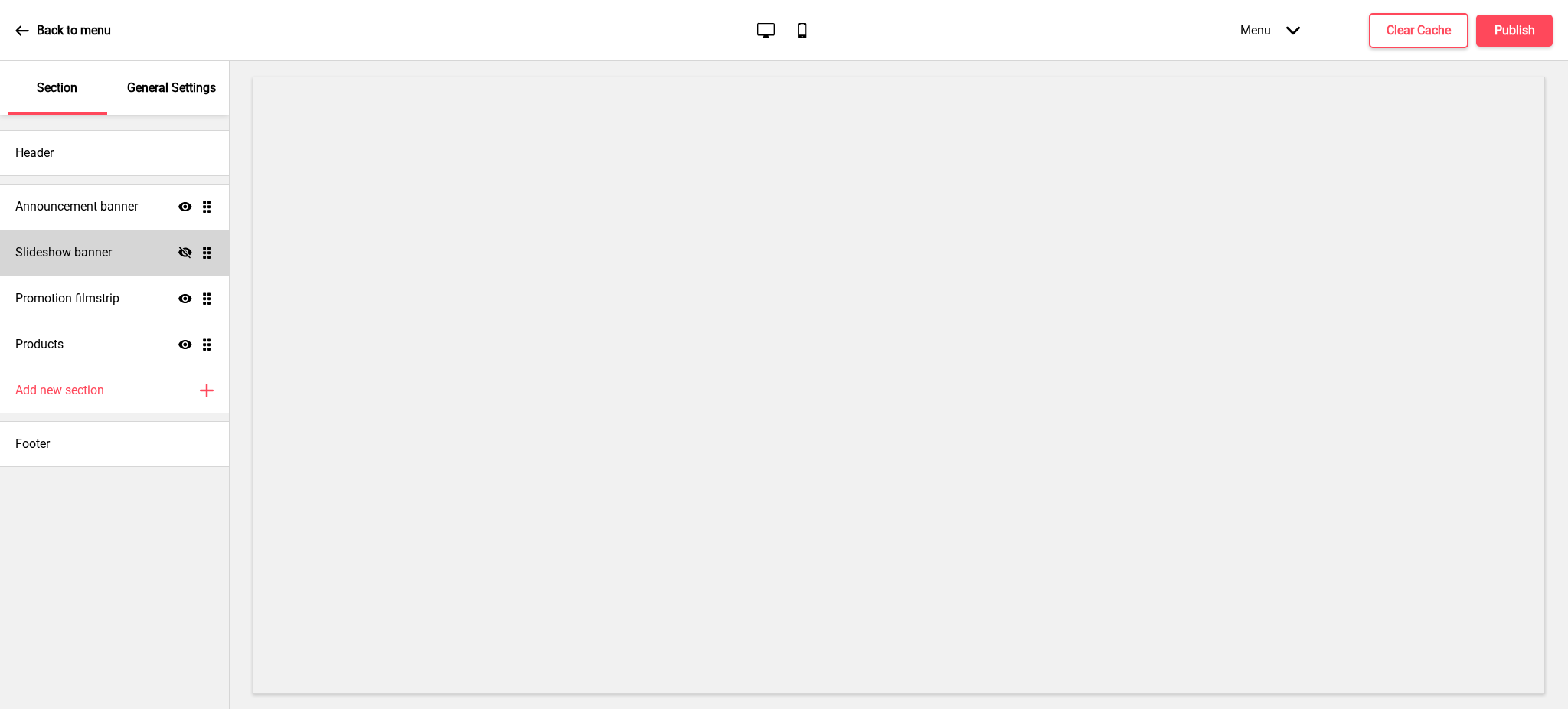
click at [166, 85] on p "General Settings" at bounding box center [172, 87] width 89 height 17
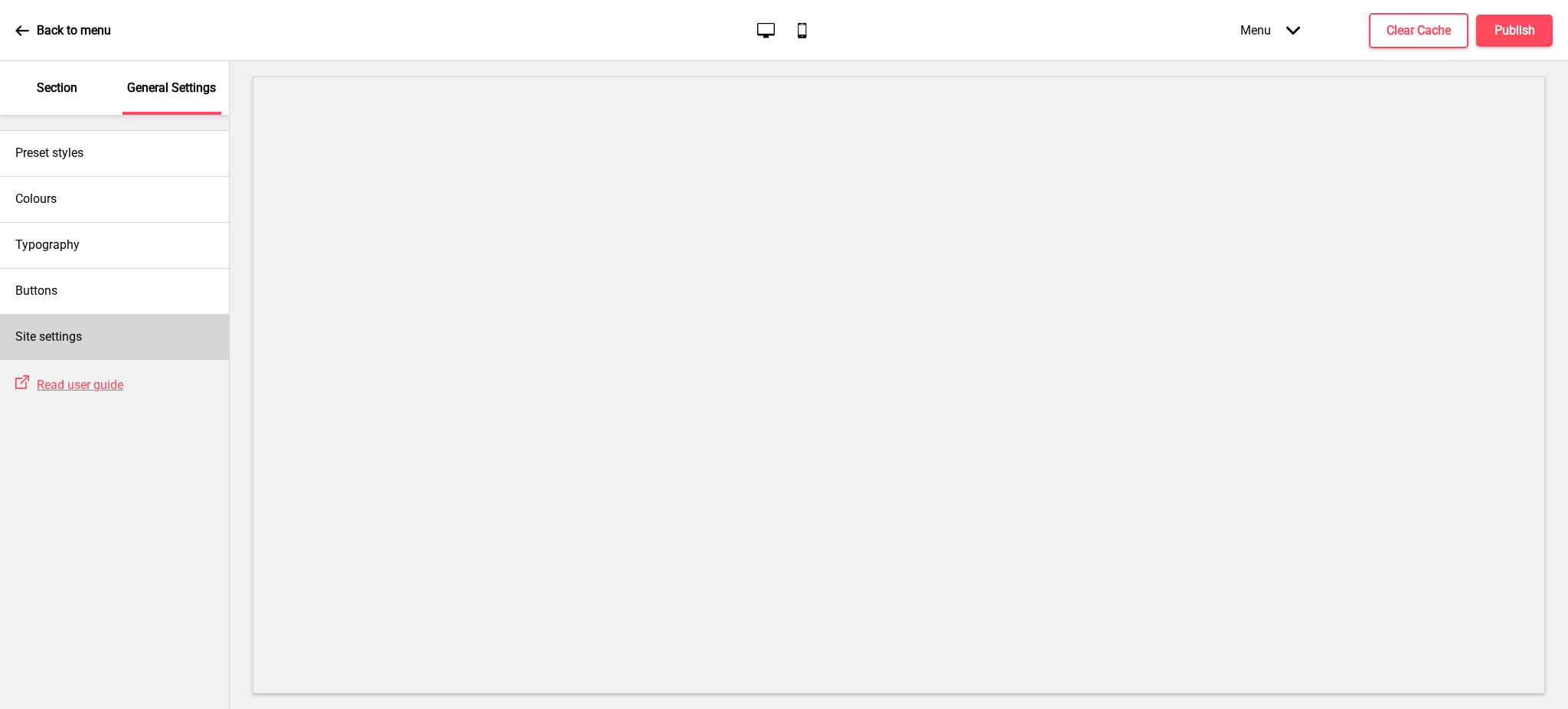
click at [64, 339] on h4 "Site settings" at bounding box center [49, 336] width 66 height 17
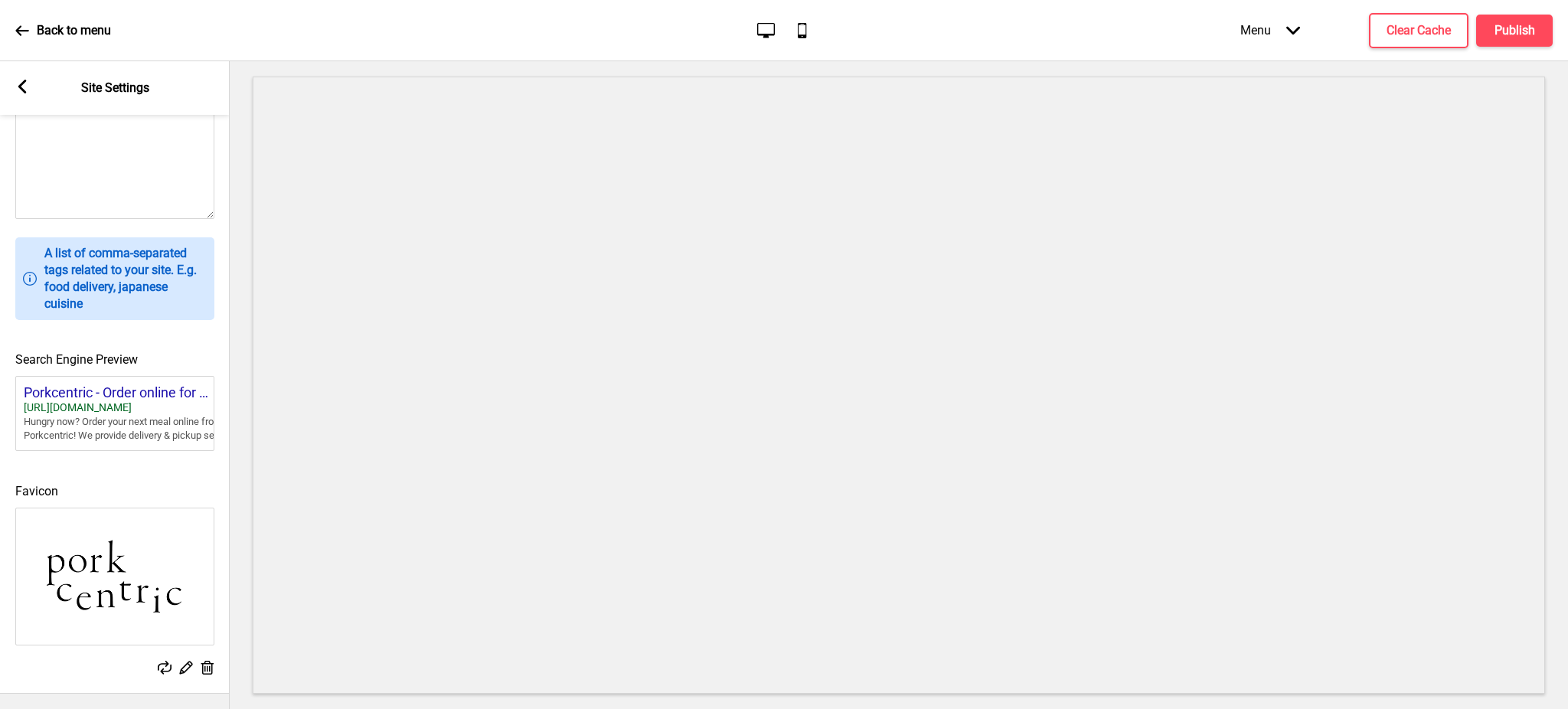
scroll to position [516, 0]
click at [209, 659] on rect at bounding box center [207, 667] width 16 height 16
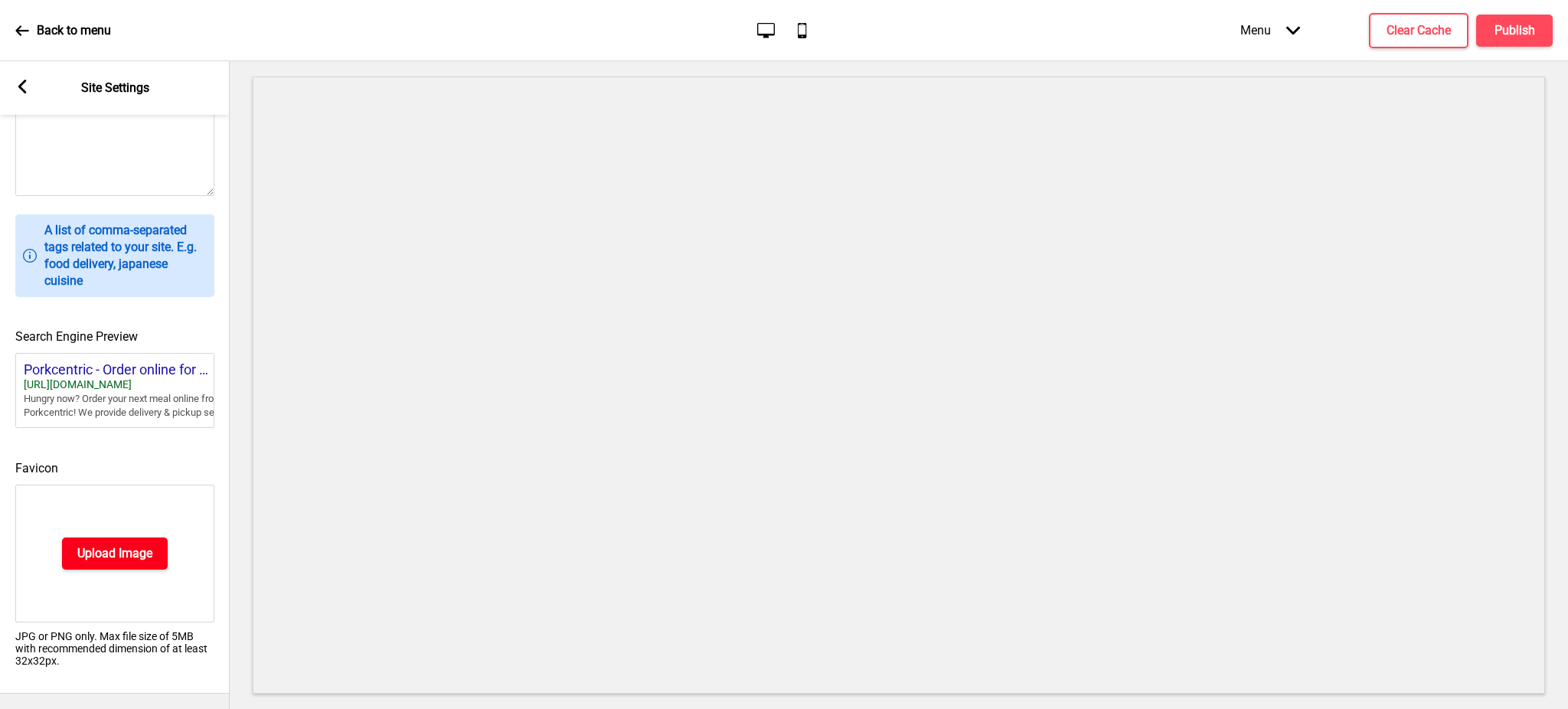
click at [129, 562] on h4 "Upload Image" at bounding box center [115, 554] width 75 height 17
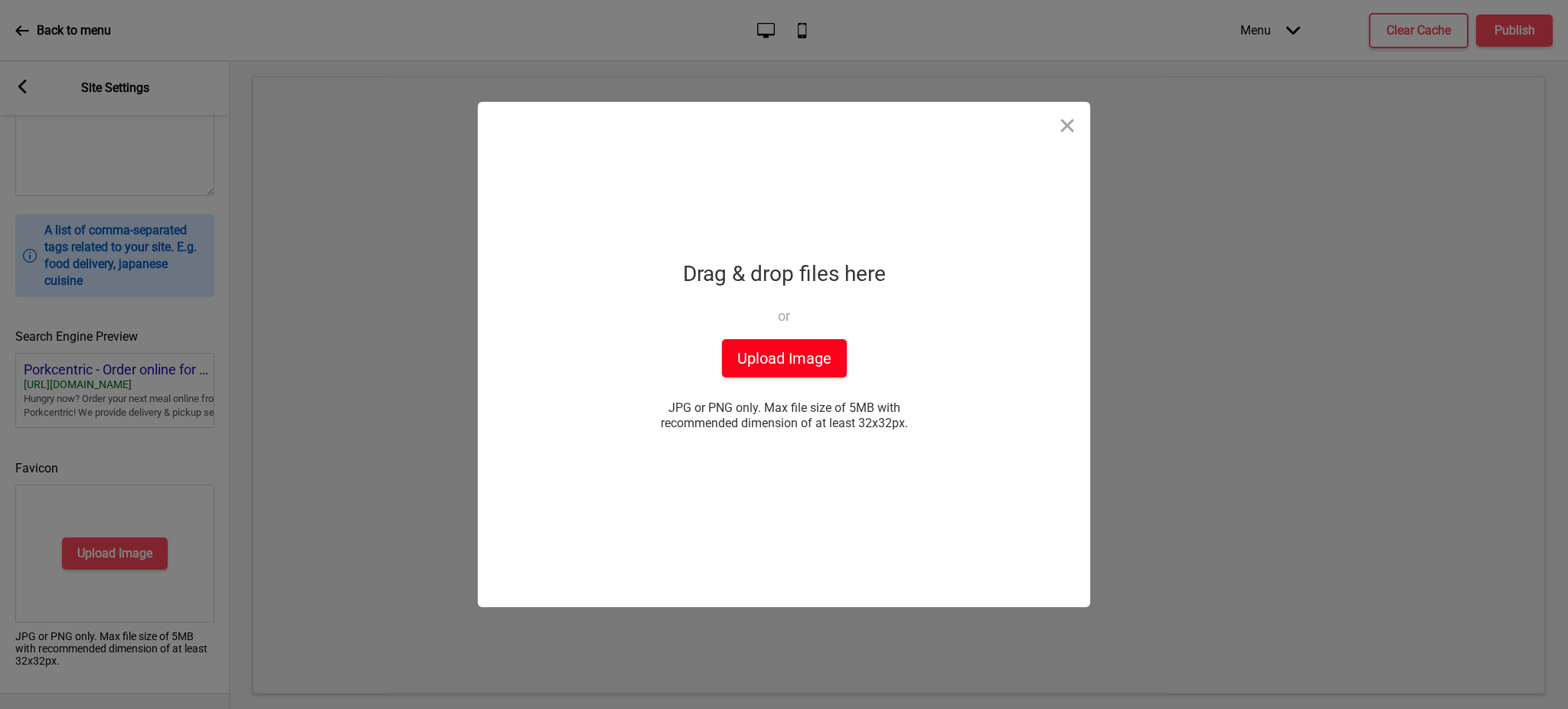
click at [774, 363] on button "Upload Image" at bounding box center [784, 359] width 125 height 38
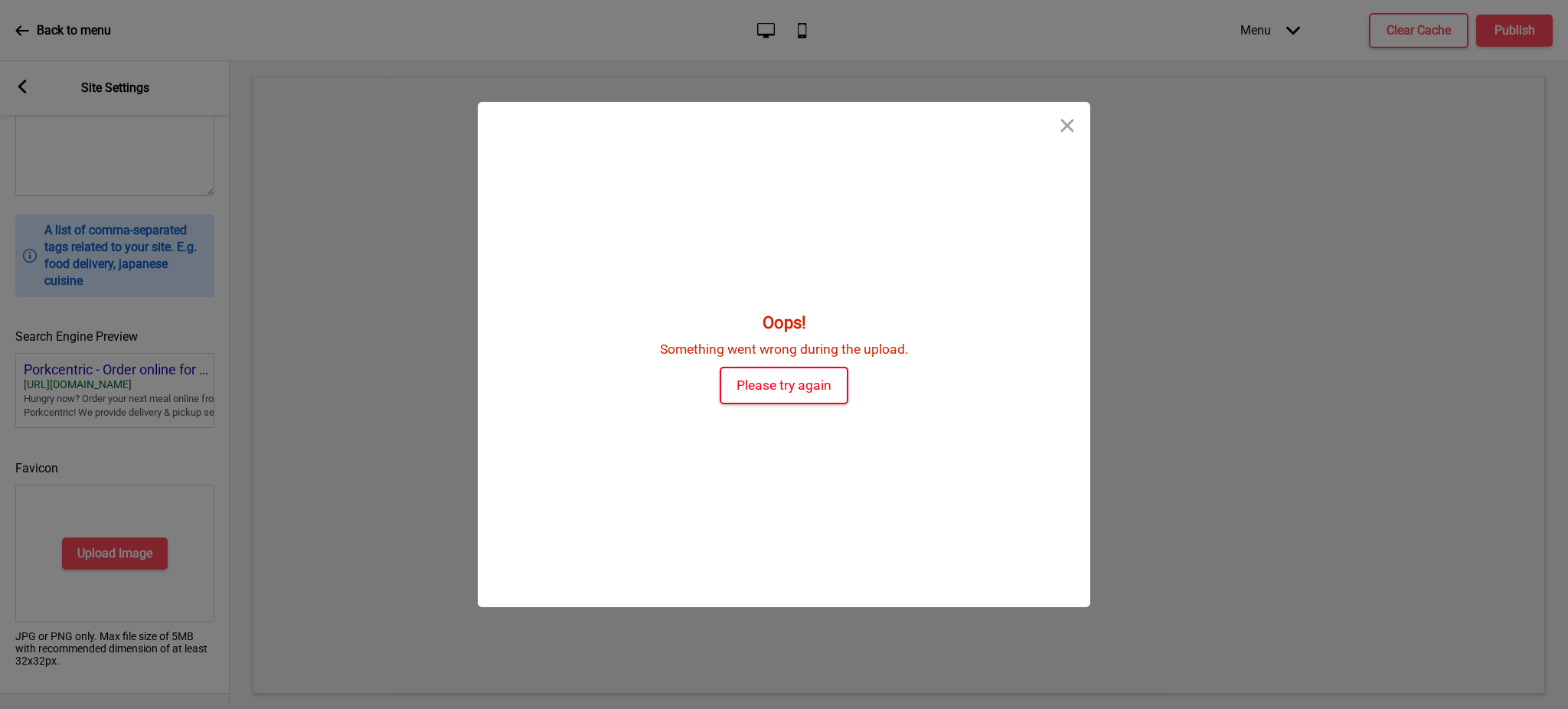
click at [794, 387] on button "Please try again" at bounding box center [784, 385] width 128 height 38
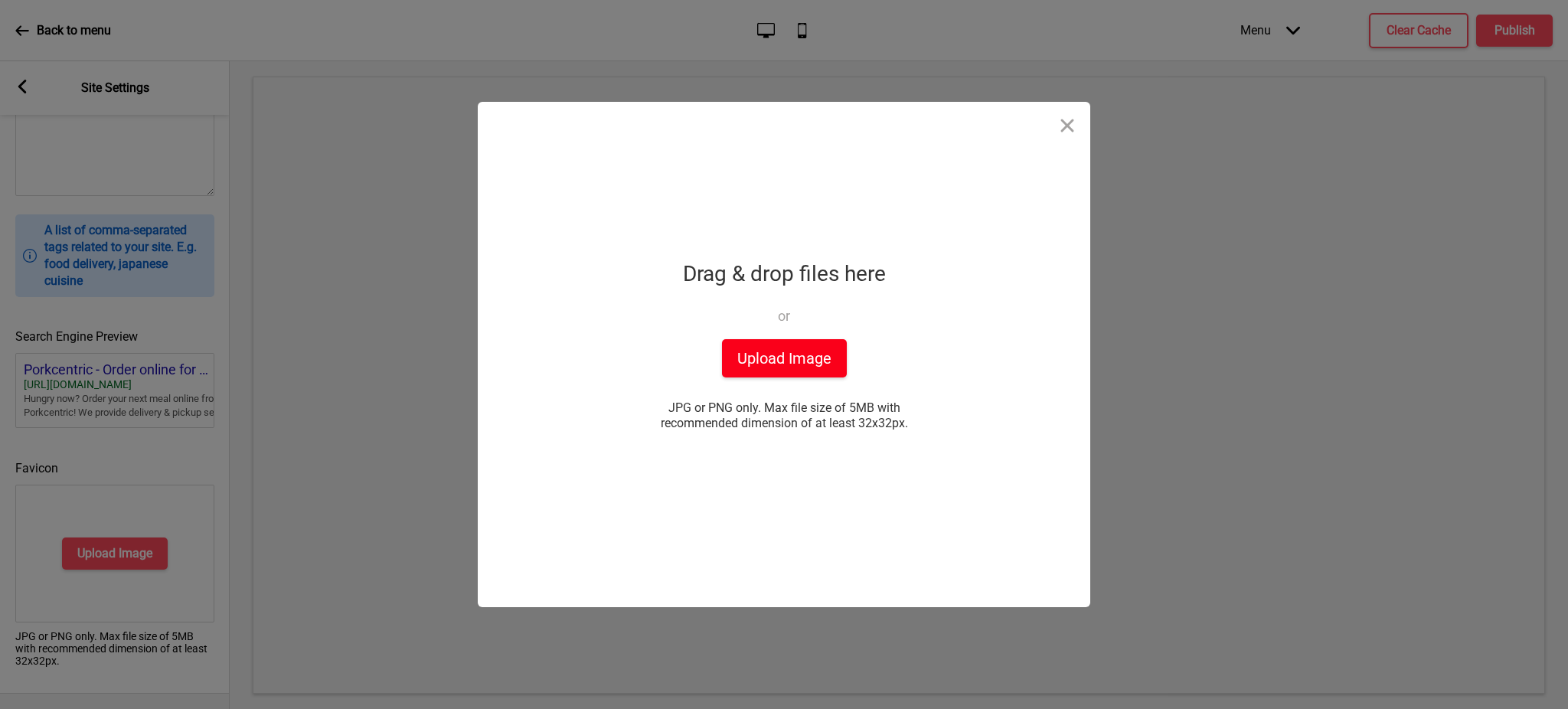
click at [794, 354] on button "Upload Image" at bounding box center [784, 359] width 125 height 38
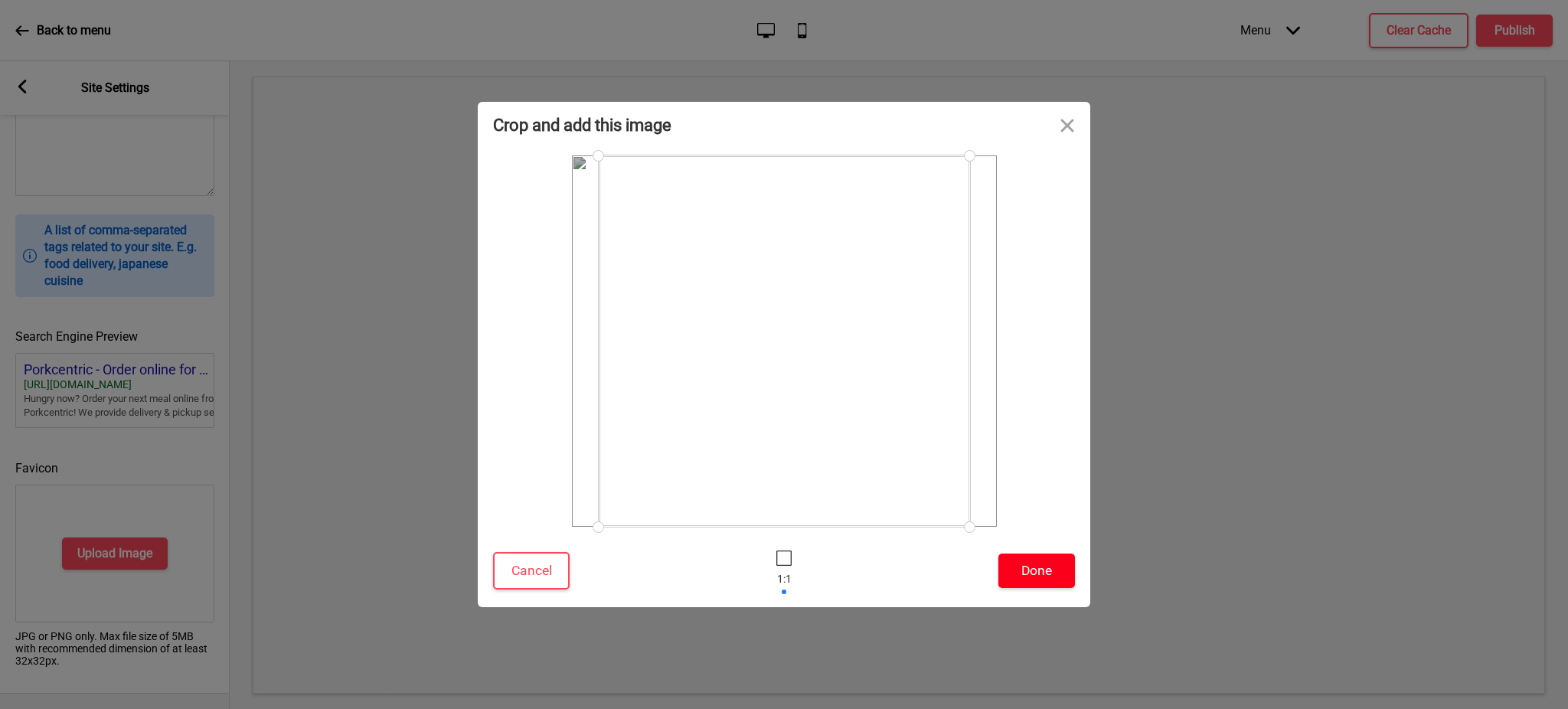
click at [1023, 568] on button "Done" at bounding box center [1037, 570] width 77 height 34
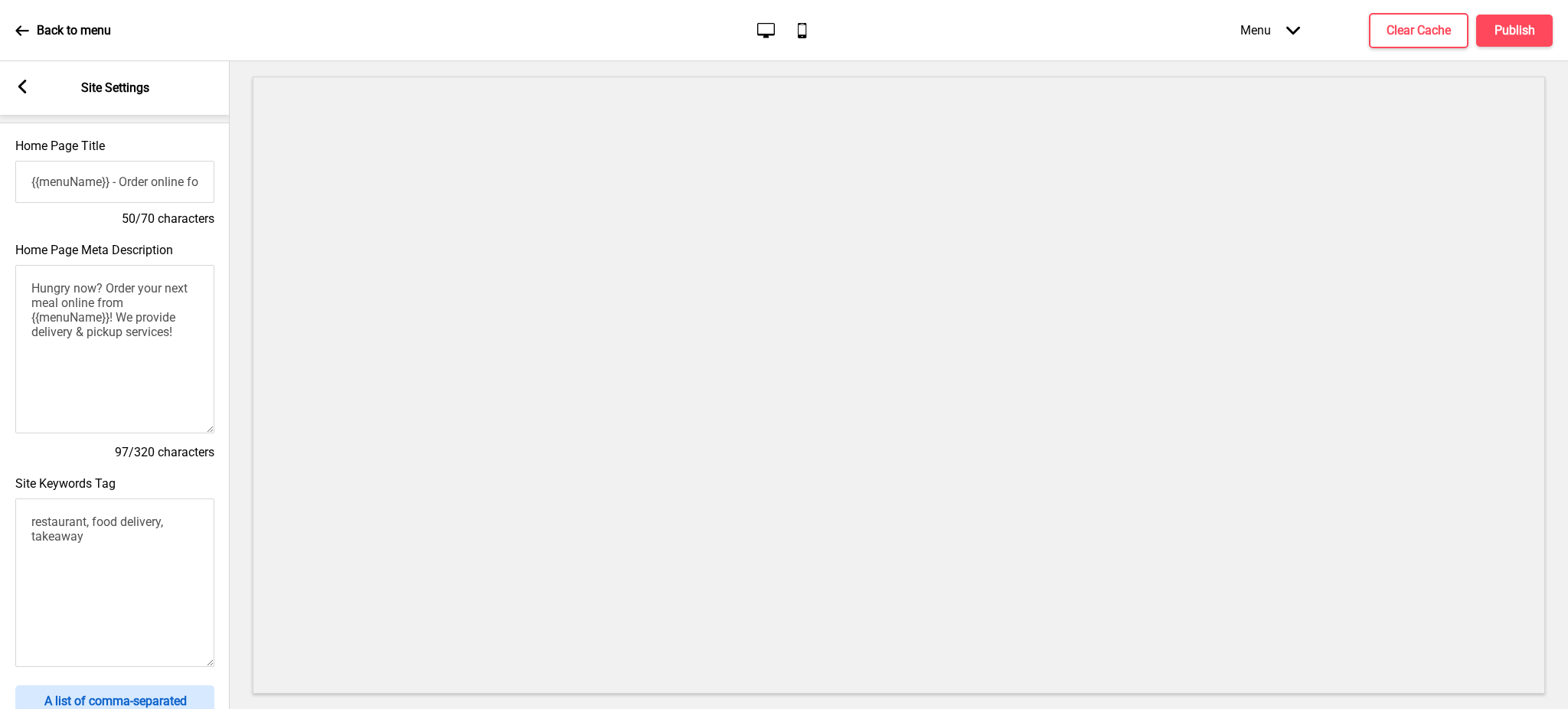
scroll to position [5, 0]
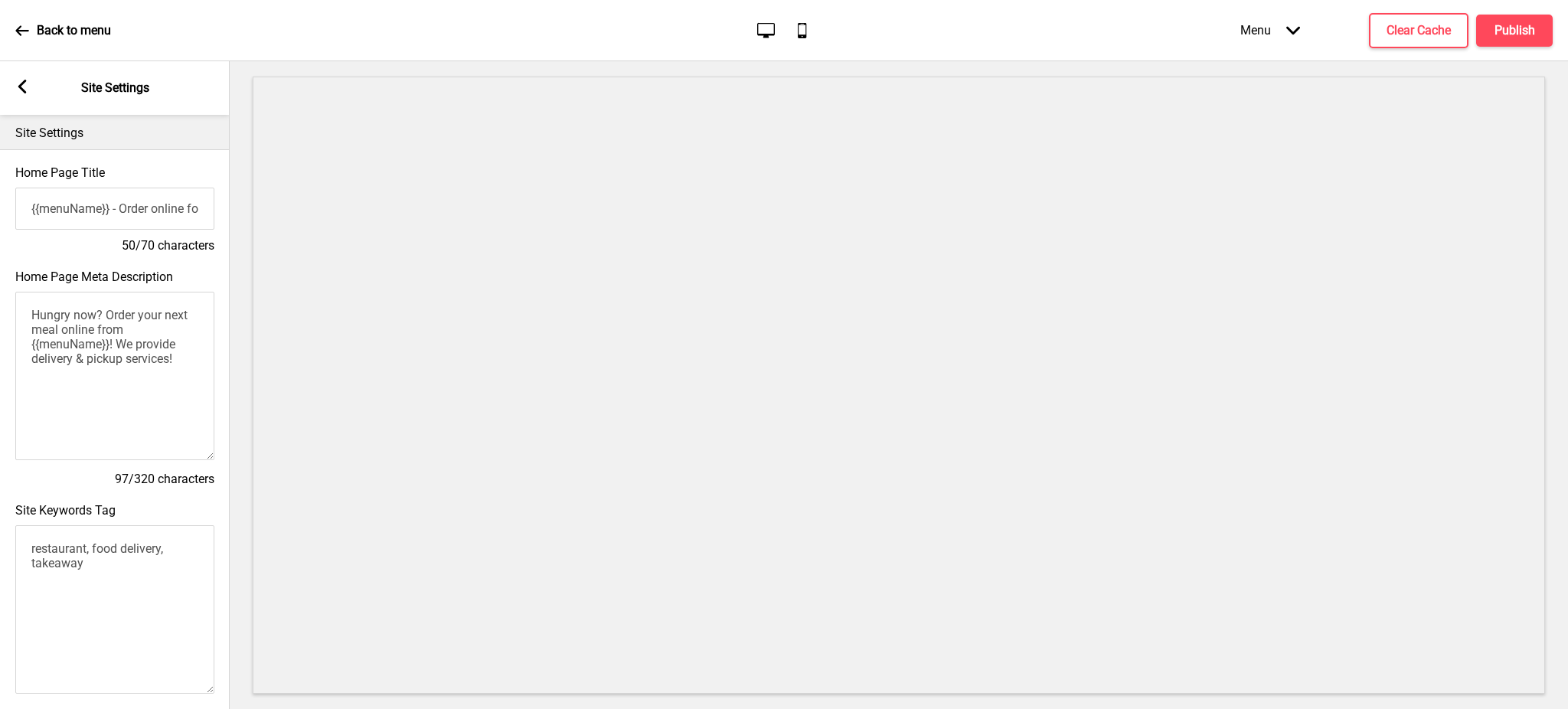
drag, startPoint x: 106, startPoint y: 353, endPoint x: 35, endPoint y: 345, distance: 71.4
click at [30, 347] on textarea "Hungry now? Order your next meal online from {{menuName}}! We provide delivery …" at bounding box center [115, 375] width 199 height 169
paste textarea "Qué pasa TAPAS y VINO"
type textarea "Hungry now? Order your next meal online from Qué pasa TAPAS y VINO! We provide …"
click at [115, 573] on textarea "restaurant, food delivery, takeaway" at bounding box center [115, 609] width 199 height 169
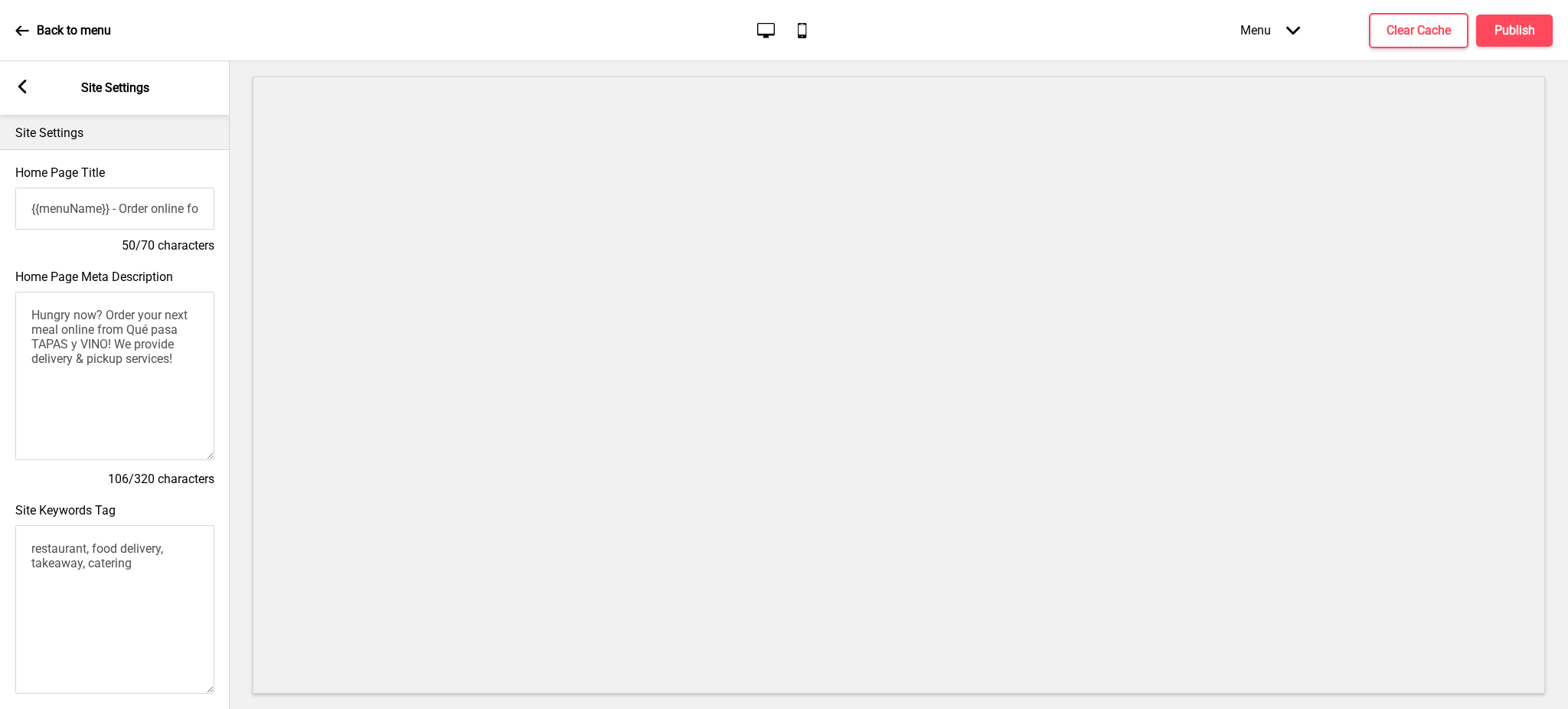
type textarea "restaurant, food delivery, takeaway, catering"
drag, startPoint x: 126, startPoint y: 333, endPoint x: 104, endPoint y: 352, distance: 29.1
click at [104, 352] on textarea "Hungry now? Order your next meal online from Qué pasa TAPAS y VINO! We provide …" at bounding box center [115, 375] width 199 height 169
drag, startPoint x: 111, startPoint y: 214, endPoint x: 0, endPoint y: 203, distance: 111.5
click at [0, 203] on div "Home Page Title {{menuName}} - Order online for delivery & pickup! 50/70 charac…" at bounding box center [114, 210] width 229 height 104
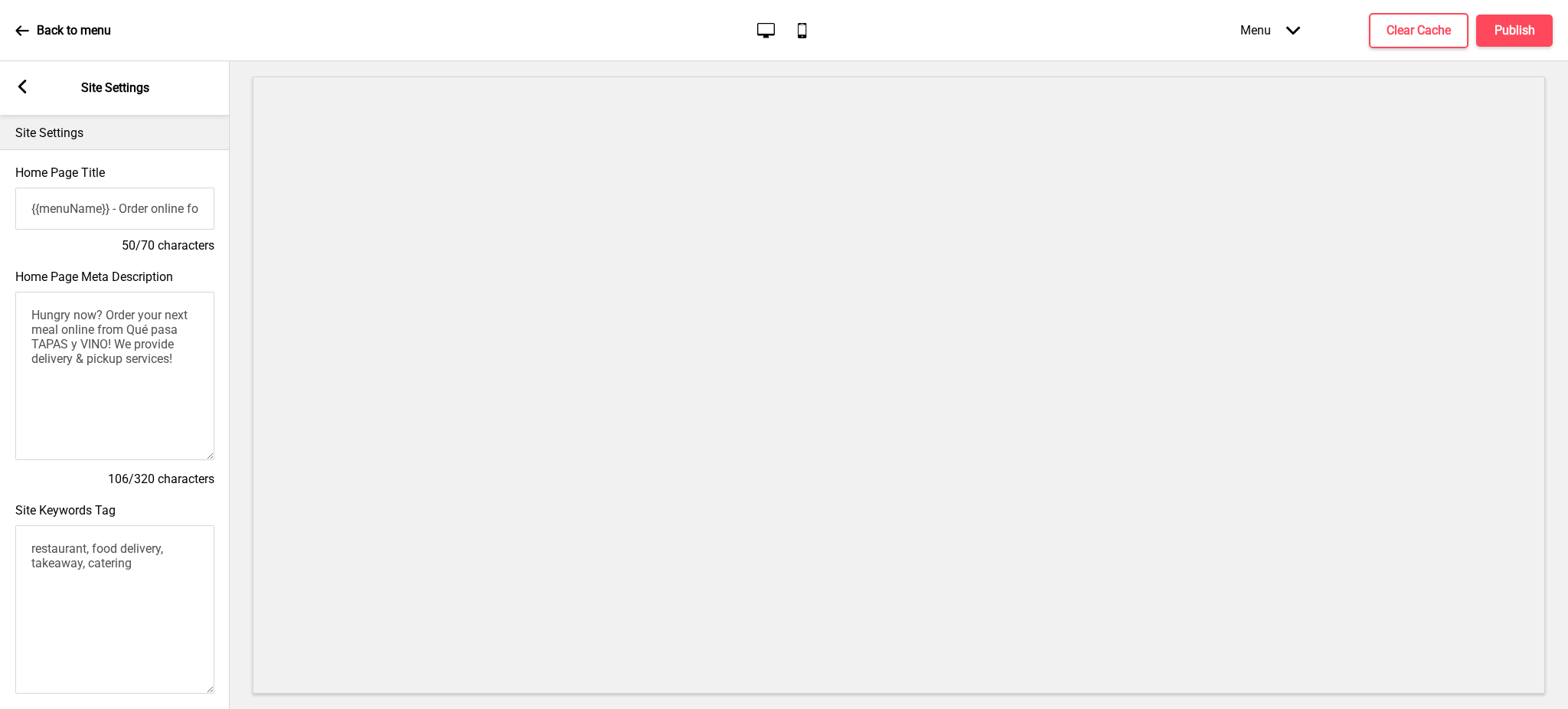
paste input "Qué pasa TAPAS y VINO"
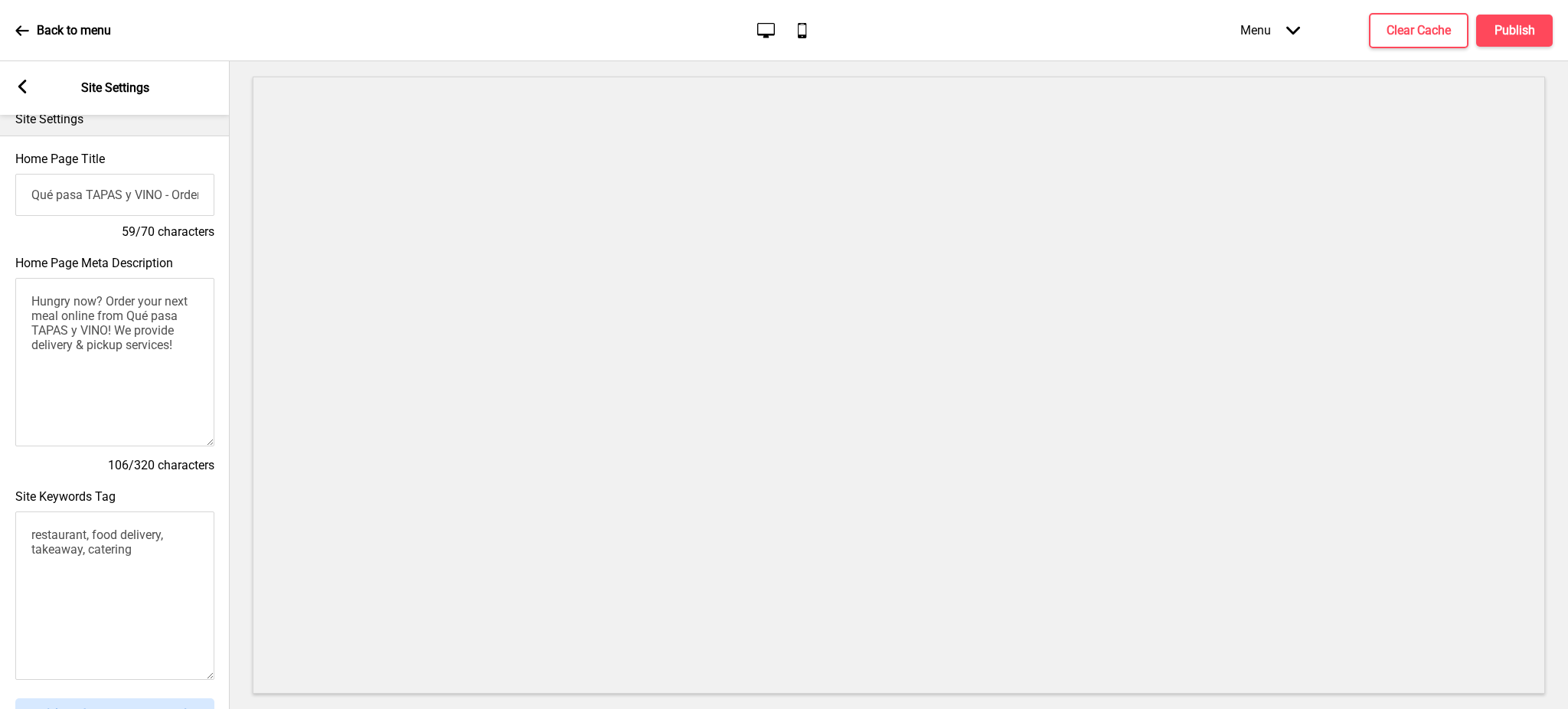
scroll to position [0, 0]
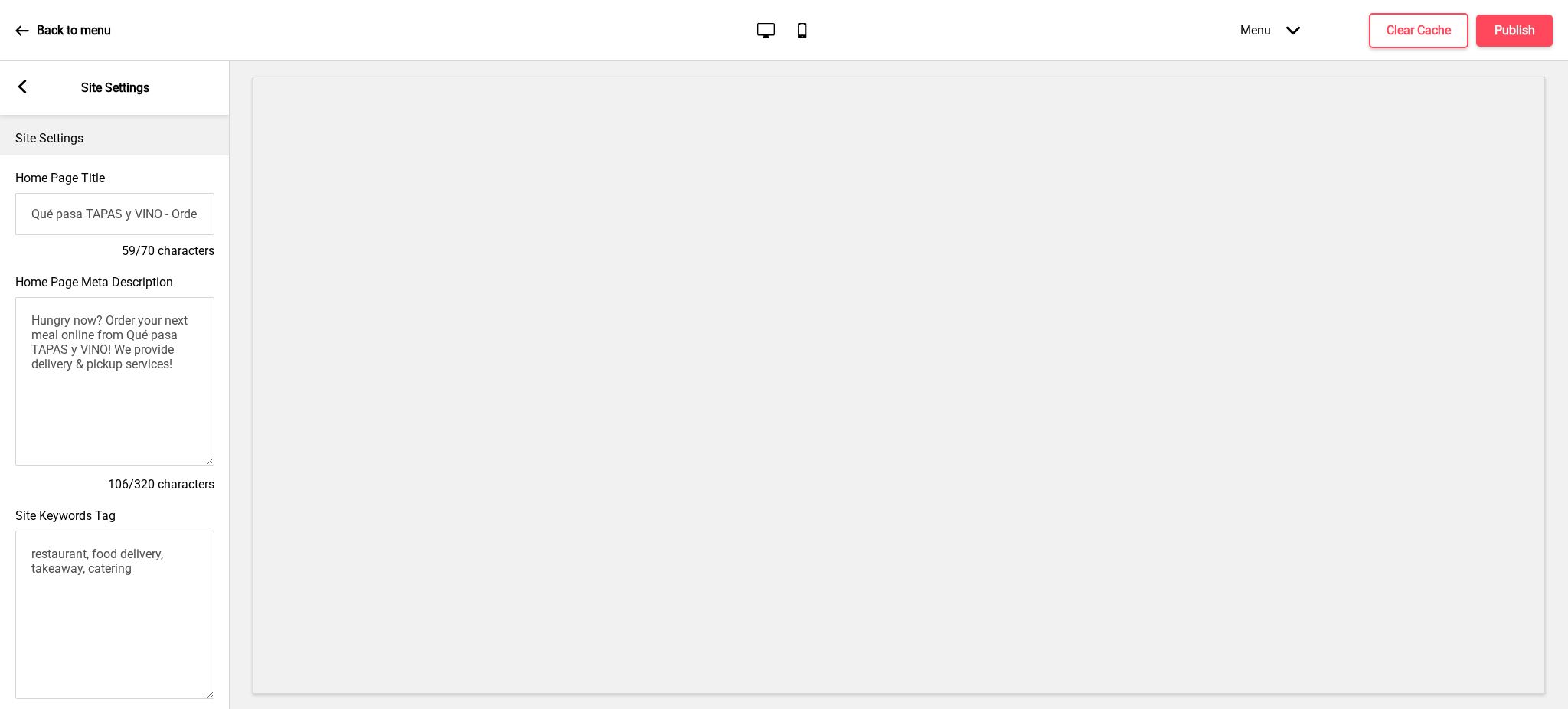
type input "Qué pasa TAPAS y VINO - Order online for delivery & pickup!"
click at [19, 80] on rect at bounding box center [23, 86] width 14 height 14
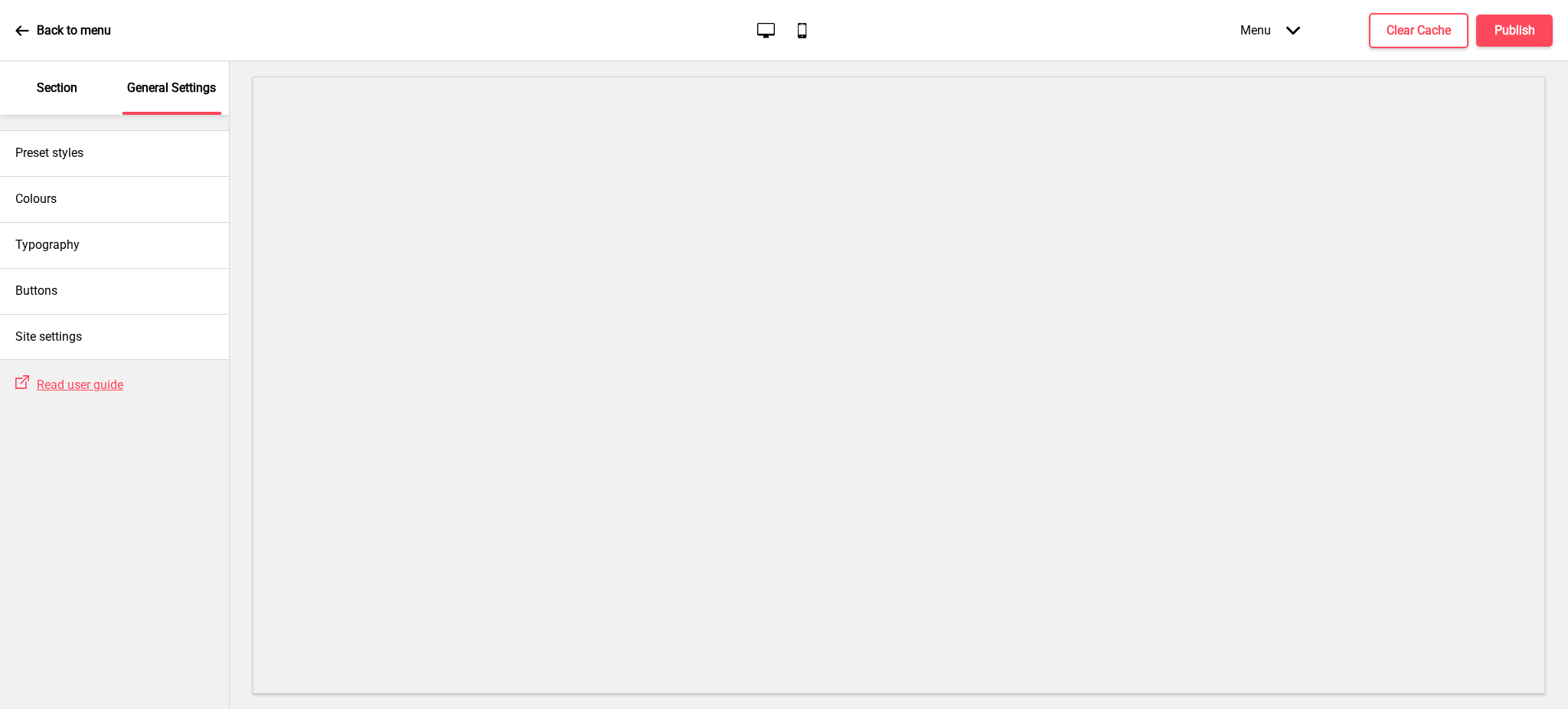
click at [59, 79] on p "Section" at bounding box center [57, 87] width 40 height 17
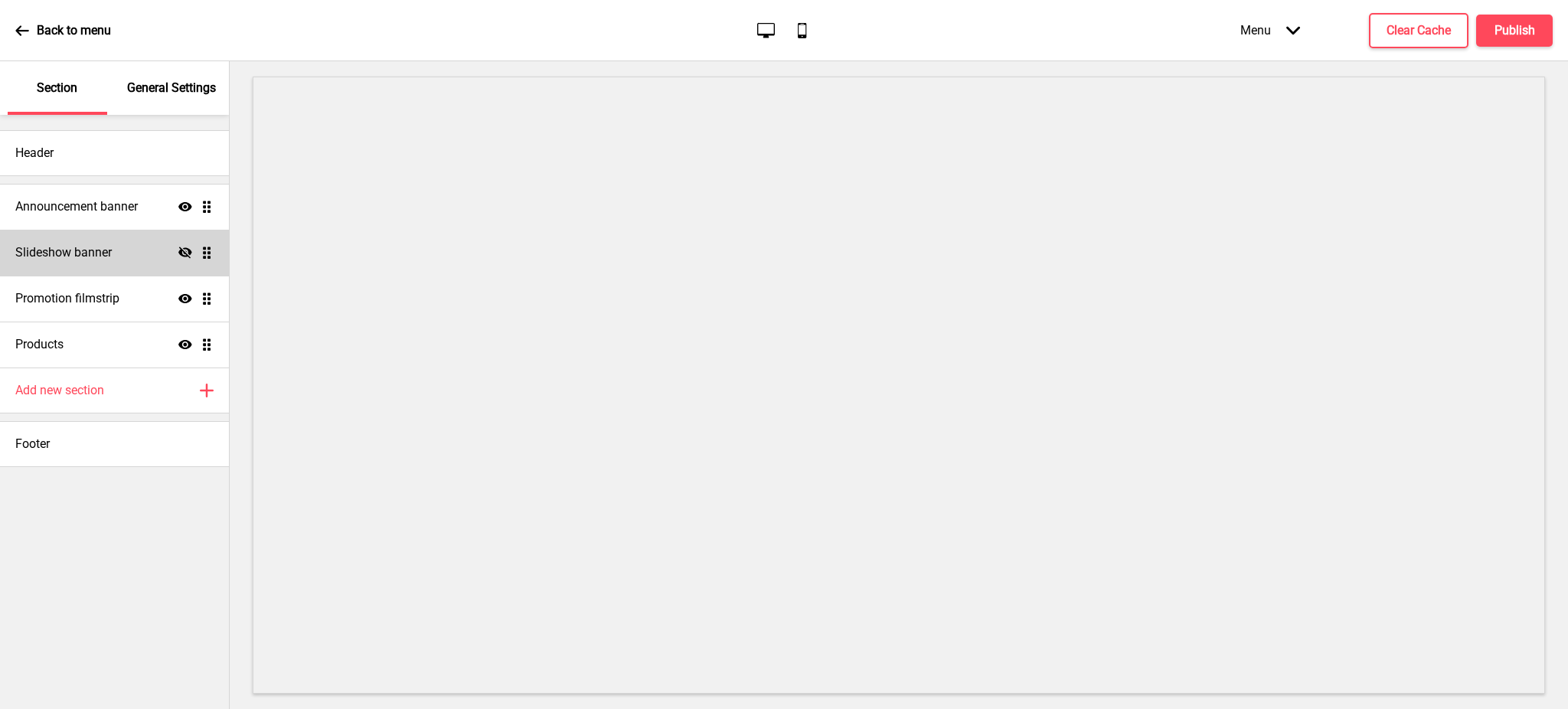
click at [185, 244] on div "Slideshow banner Hide Drag" at bounding box center [114, 252] width 229 height 46
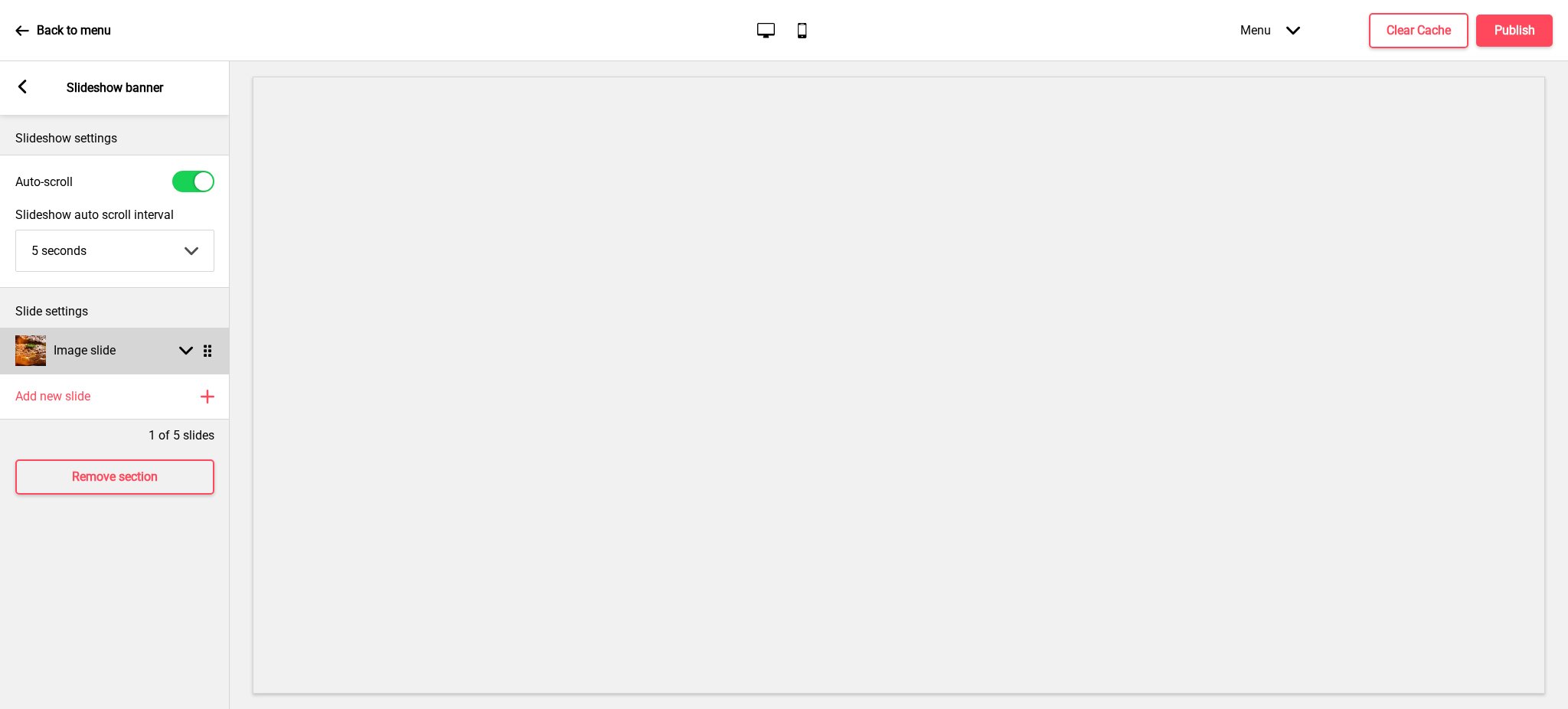
click at [178, 349] on div "Arrow down Drag" at bounding box center [193, 351] width 43 height 14
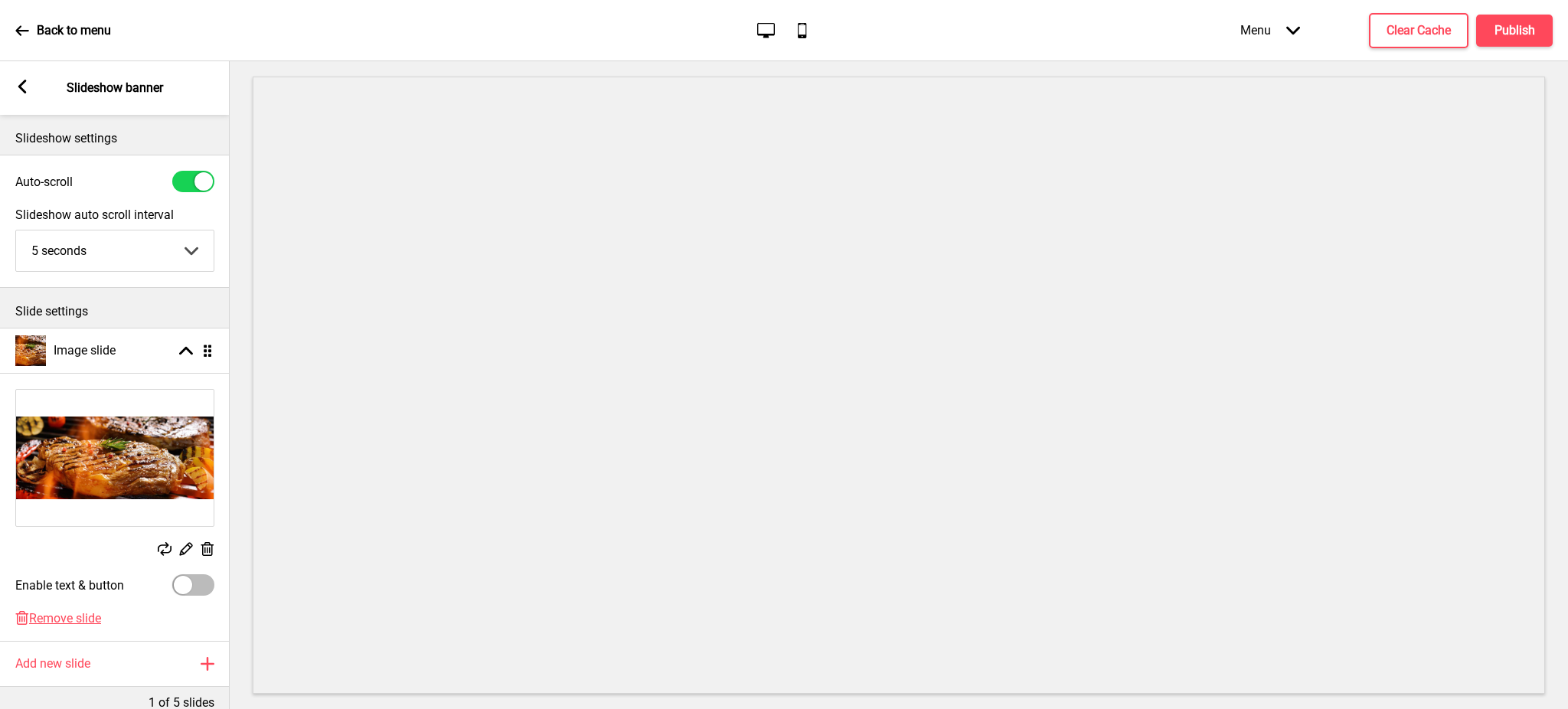
click at [206, 548] on icon at bounding box center [208, 549] width 13 height 14
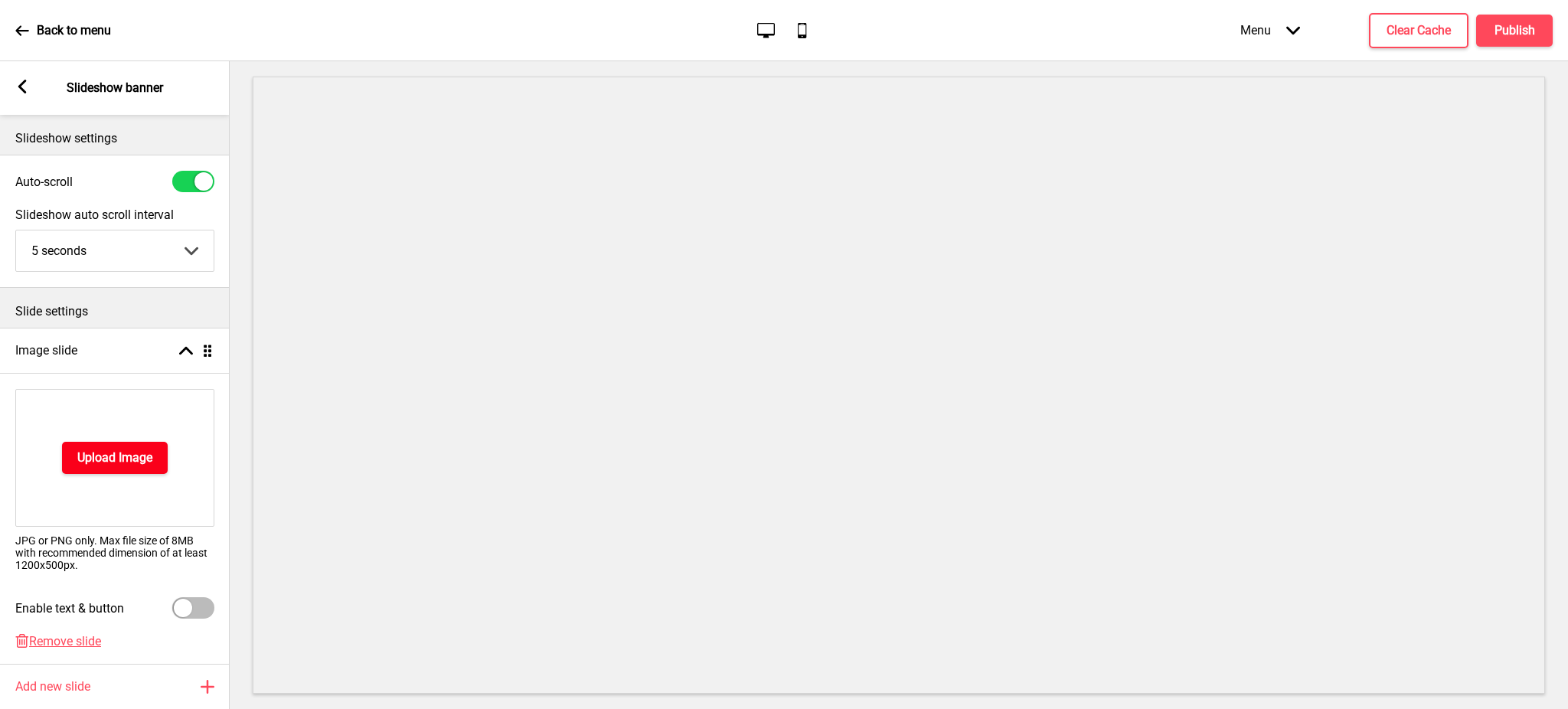
click at [143, 458] on h4 "Upload Image" at bounding box center [115, 458] width 75 height 17
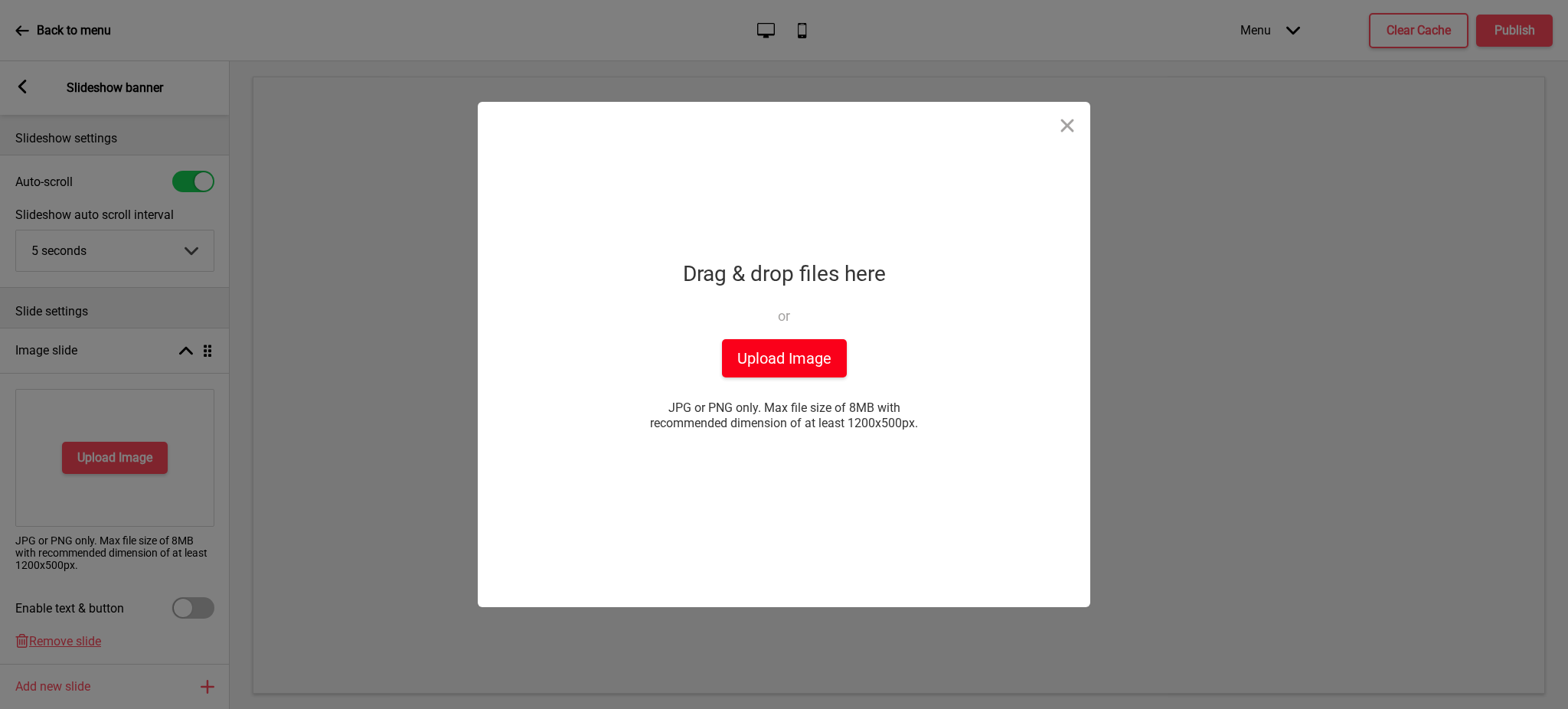
click at [796, 365] on button "Upload Image" at bounding box center [784, 359] width 125 height 38
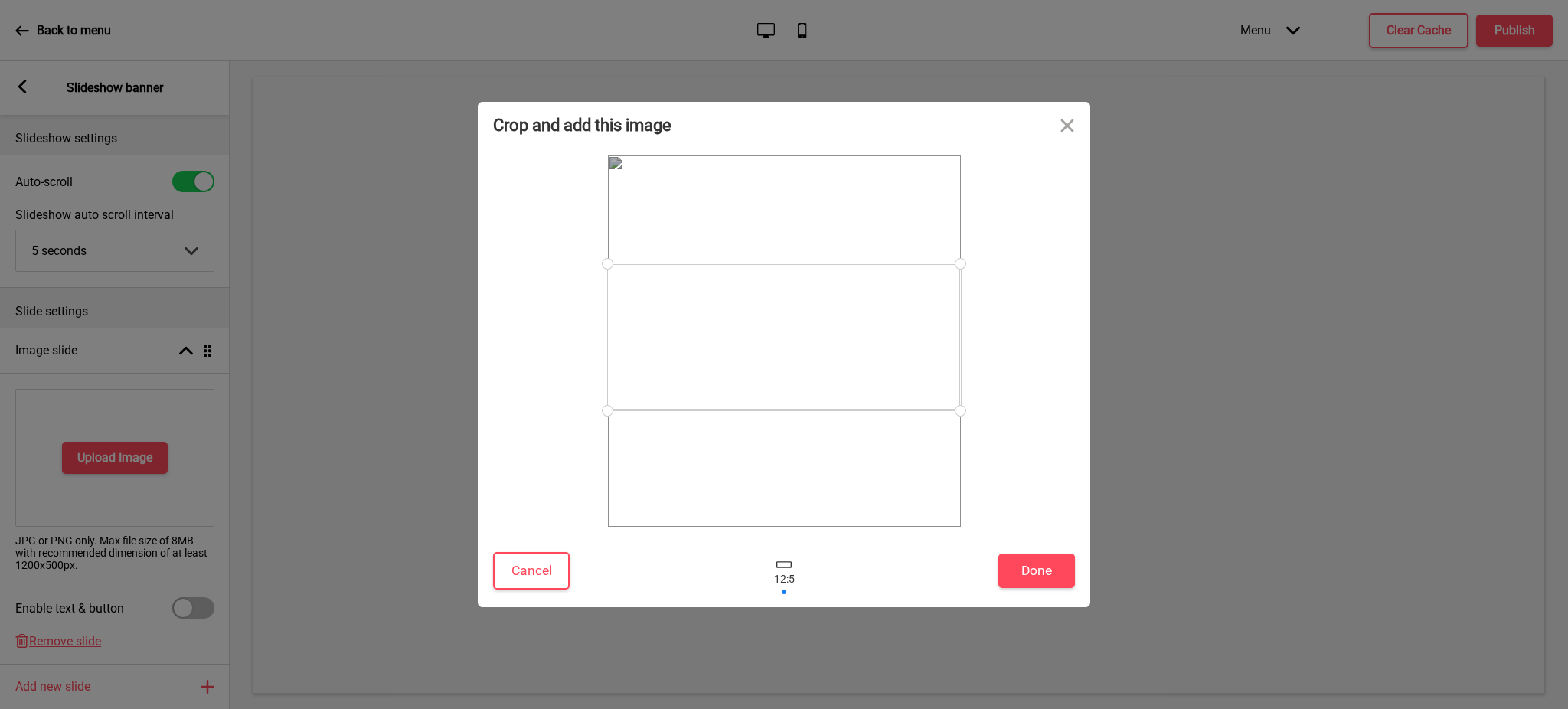
drag, startPoint x: 852, startPoint y: 368, endPoint x: 858, endPoint y: 355, distance: 14.3
click at [858, 359] on div at bounding box center [784, 337] width 353 height 147
drag, startPoint x: 858, startPoint y: 365, endPoint x: 865, endPoint y: 379, distance: 15.7
click at [865, 379] on div at bounding box center [784, 345] width 353 height 147
click at [1027, 569] on button "Done" at bounding box center [1037, 570] width 77 height 34
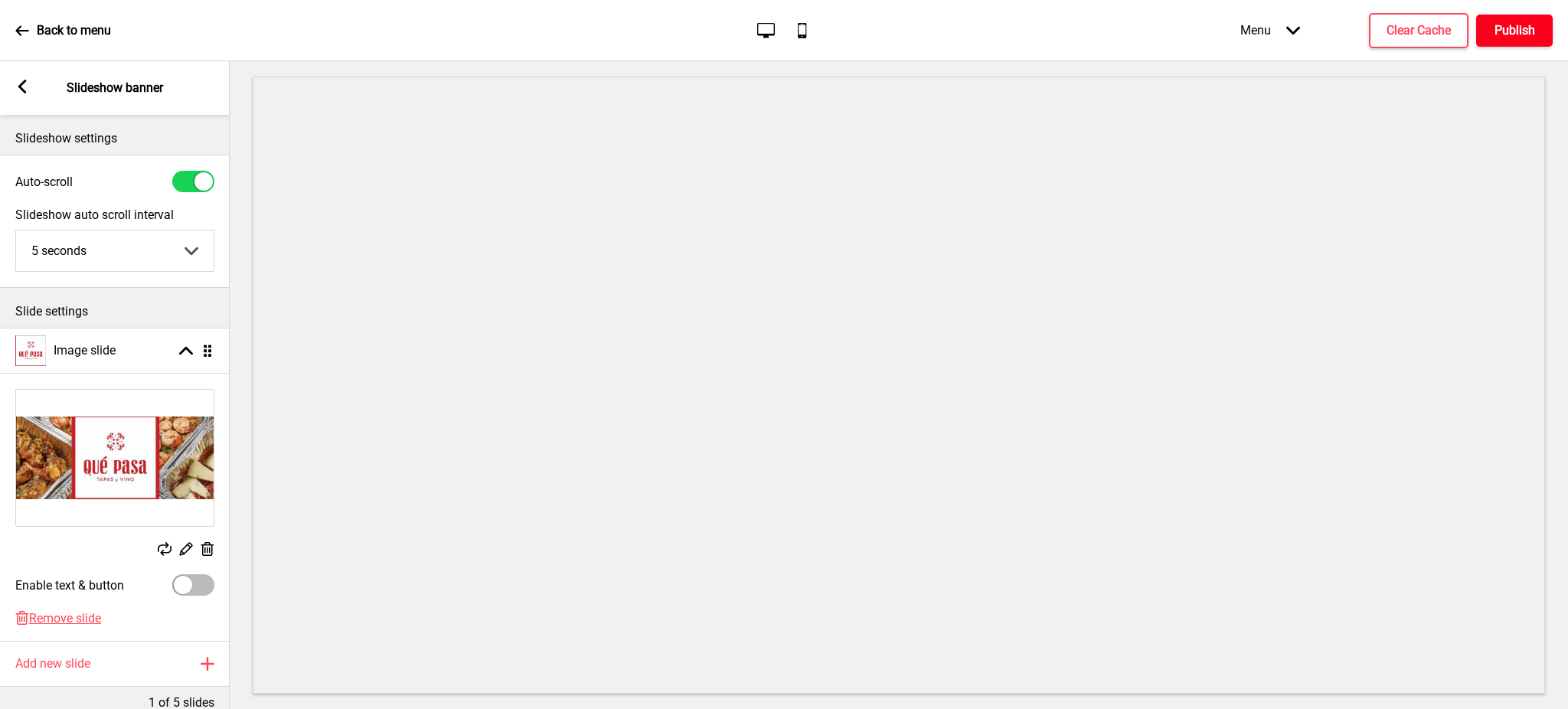
click at [1516, 28] on h4 "Publish" at bounding box center [1514, 30] width 40 height 17
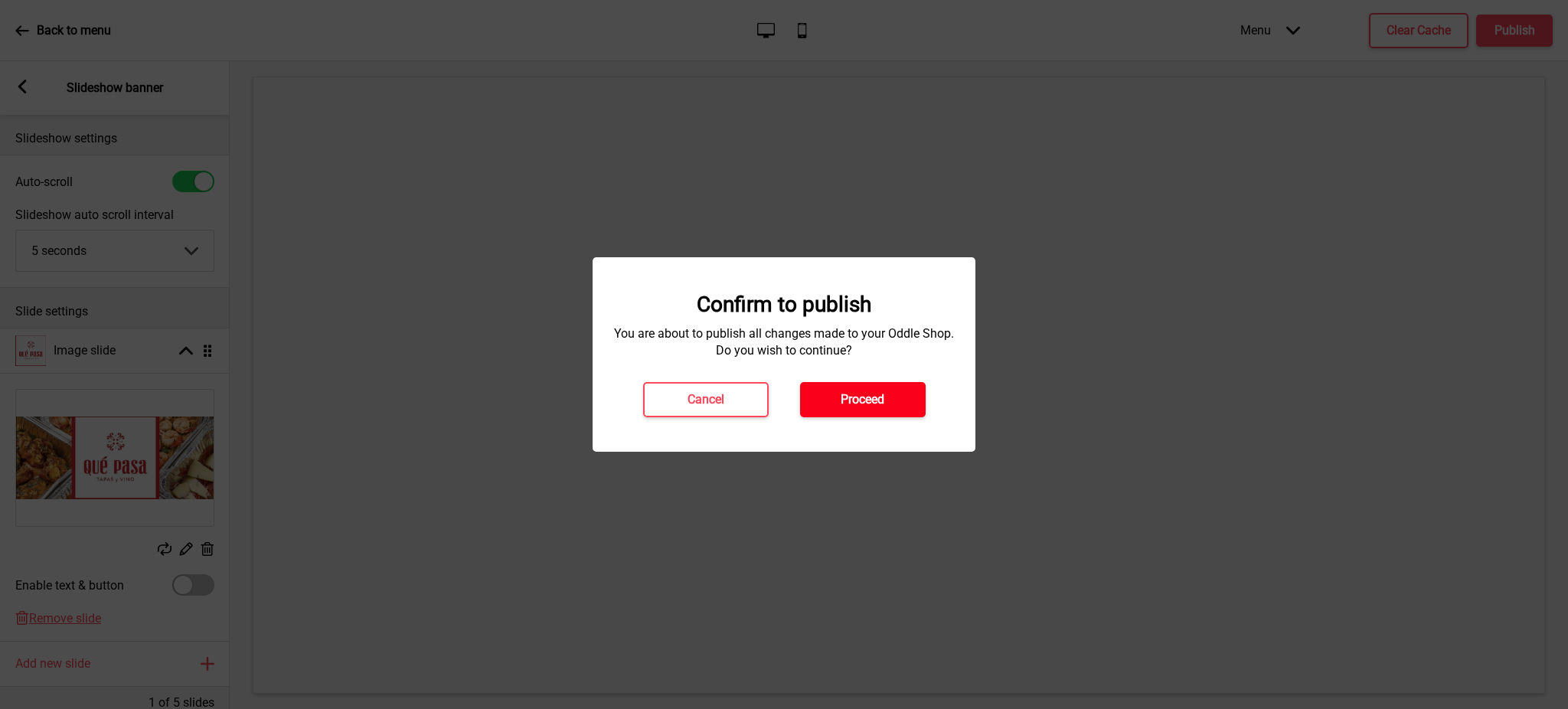
click at [880, 397] on h4 "Proceed" at bounding box center [862, 399] width 44 height 17
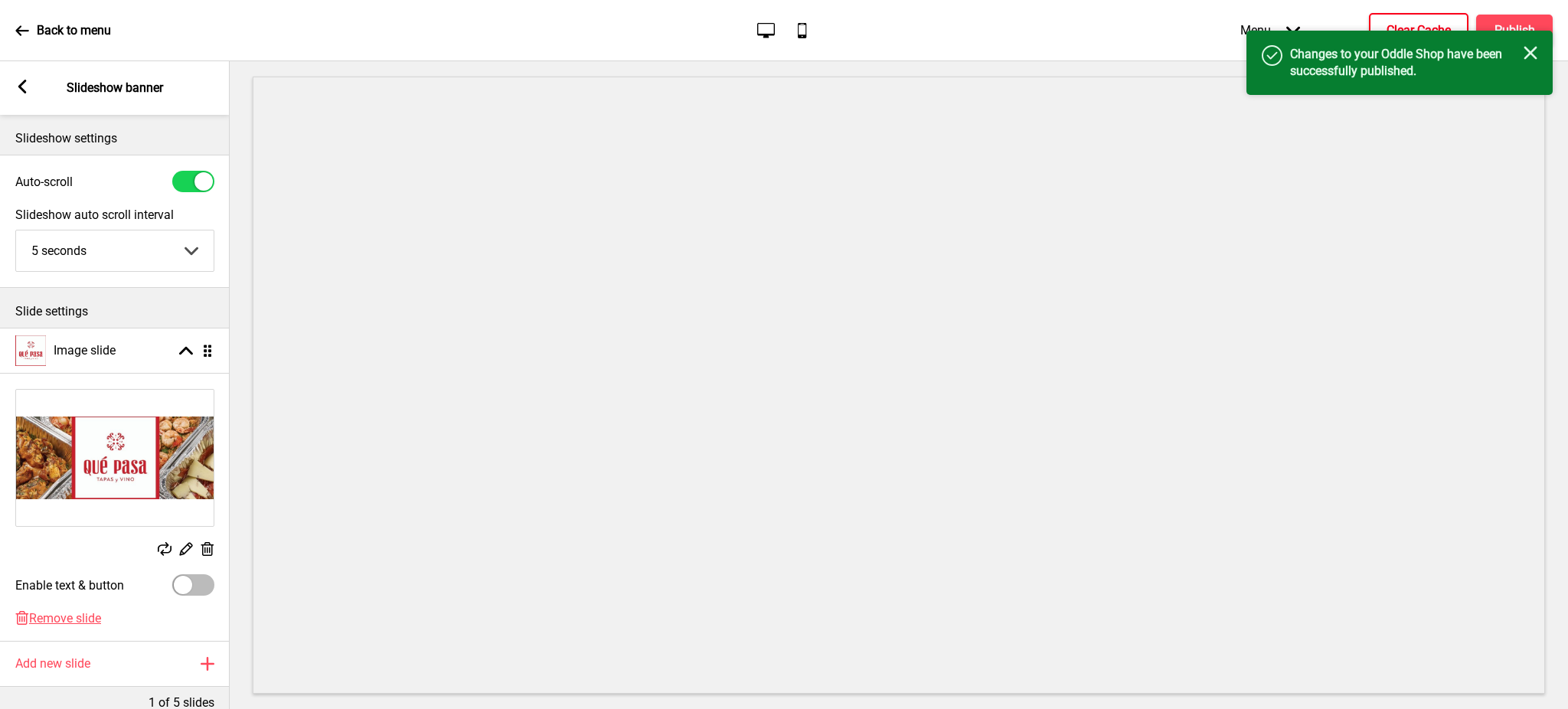
click at [1410, 22] on h4 "Clear Cache" at bounding box center [1419, 30] width 65 height 17
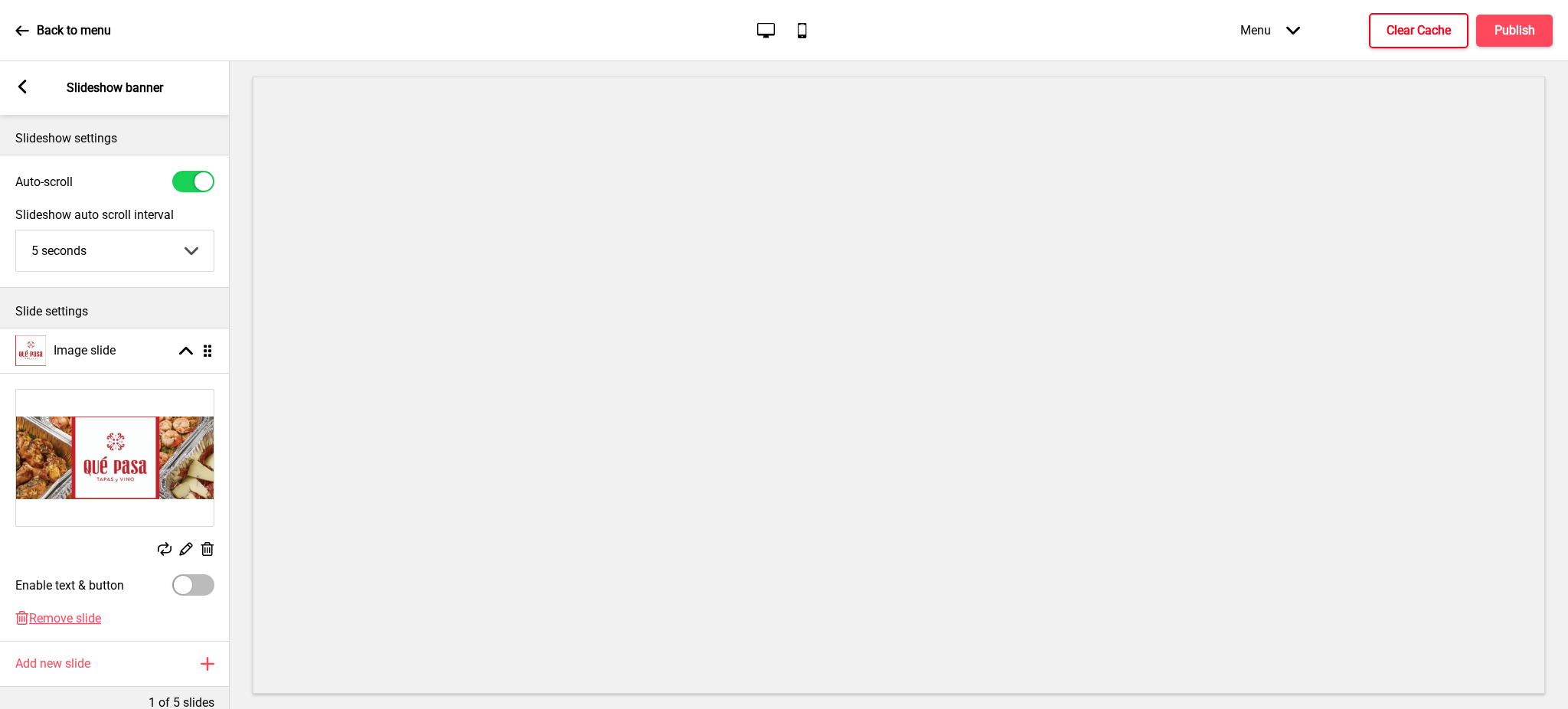
click at [1399, 37] on h4 "Clear Cache" at bounding box center [1419, 30] width 65 height 17
click at [22, 85] on rect at bounding box center [23, 86] width 14 height 14
